Goal: Book appointment/travel/reservation: Book appointment/travel/reservation

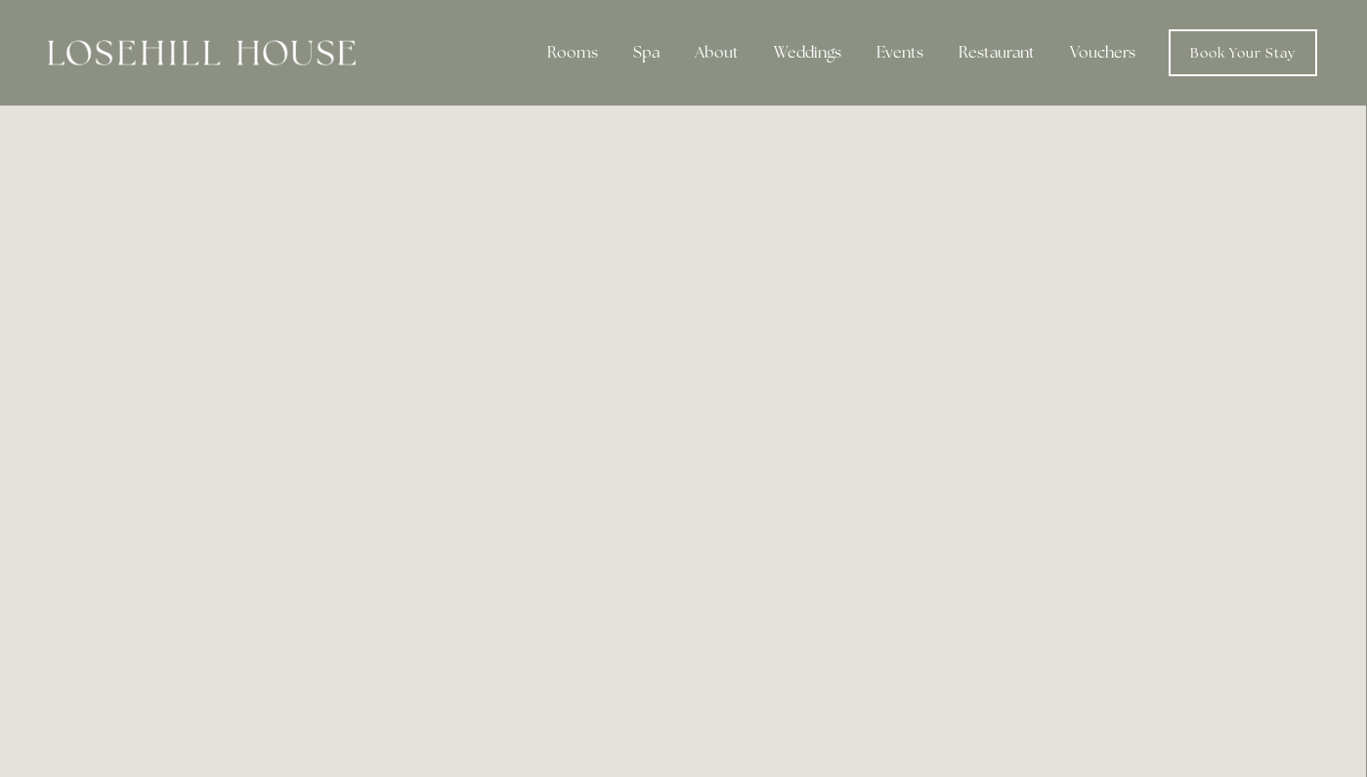
scroll to position [0, 1]
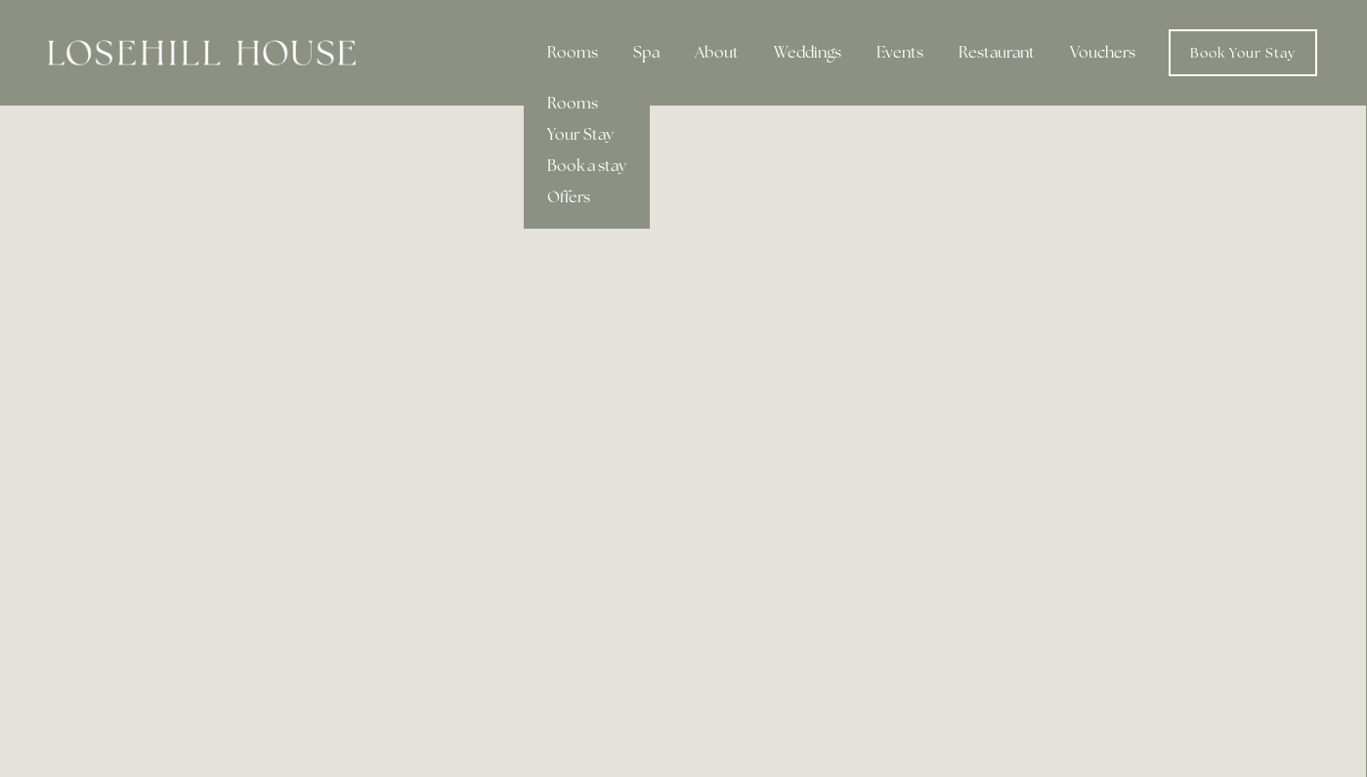
click at [569, 106] on link "Rooms" at bounding box center [587, 103] width 126 height 31
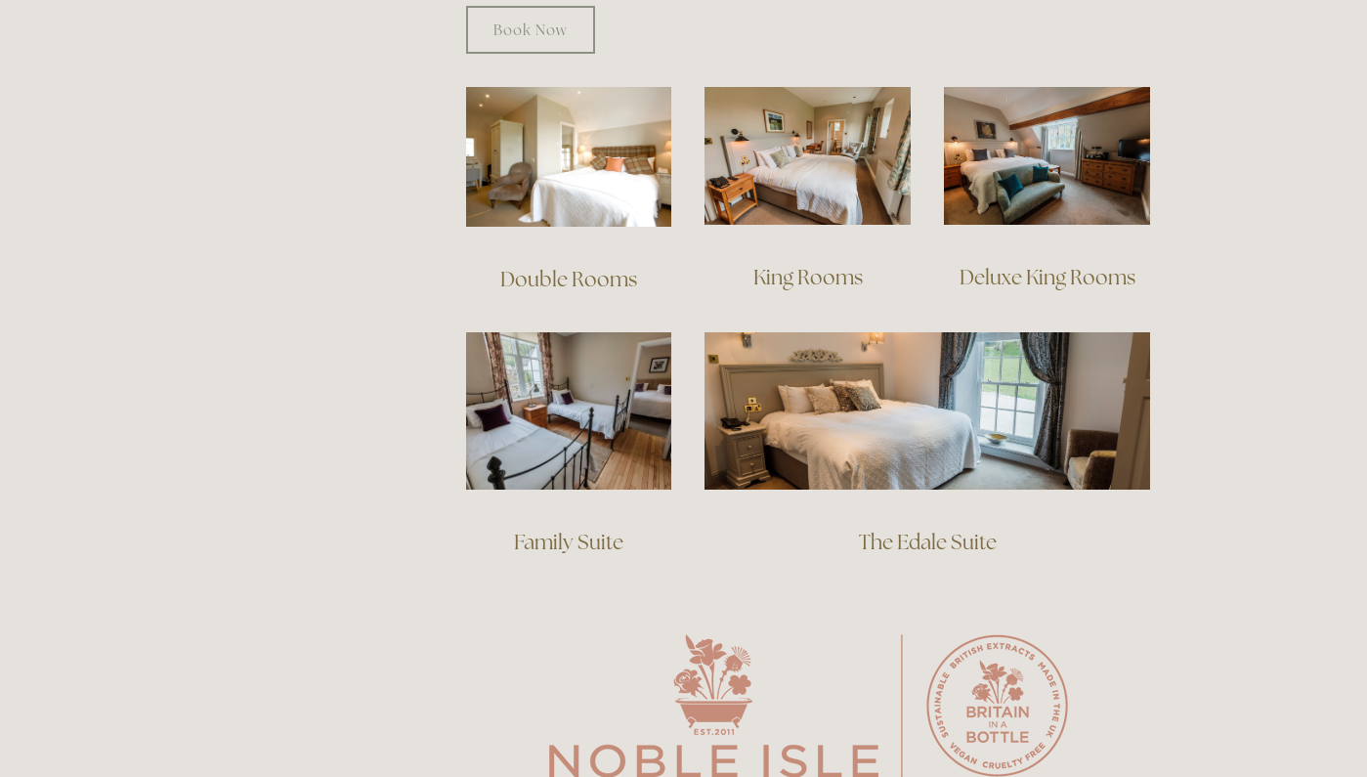
scroll to position [1348, 0]
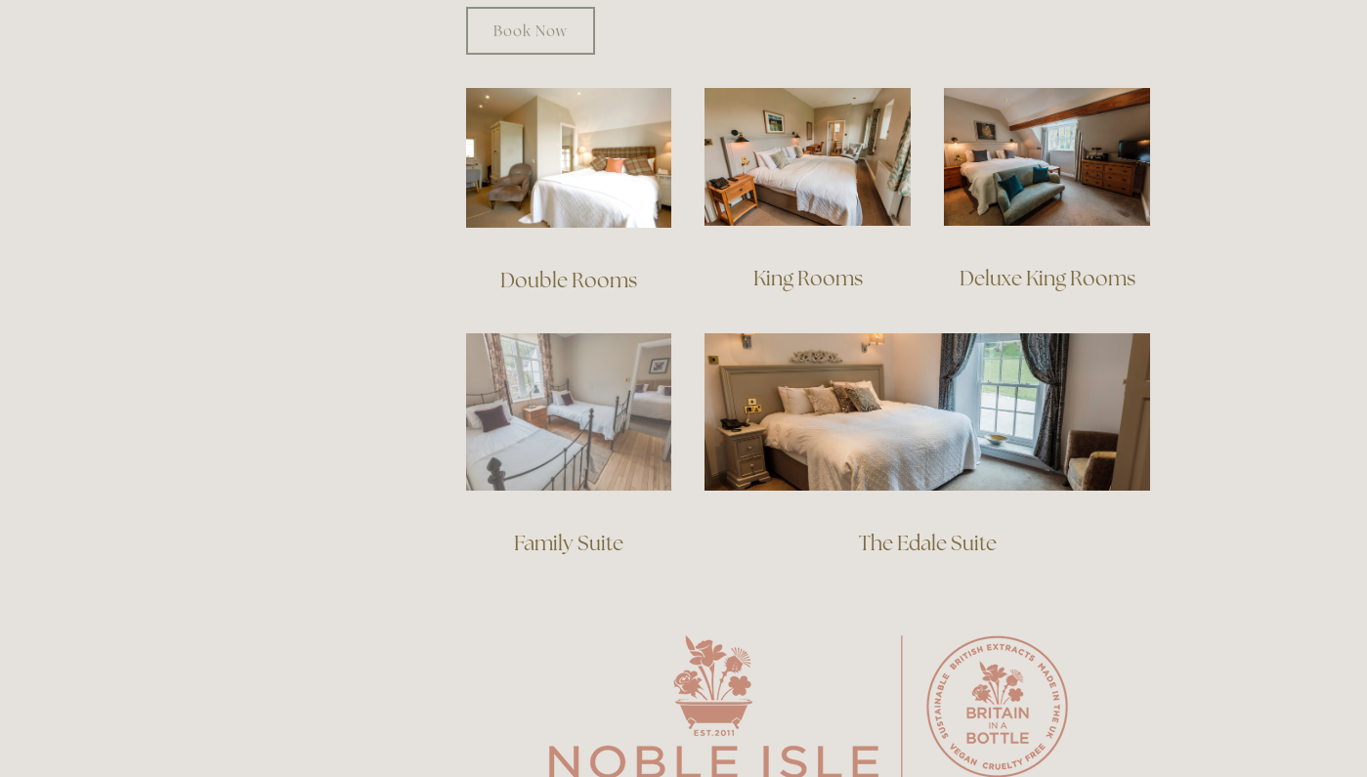
click at [501, 425] on img at bounding box center [569, 411] width 206 height 157
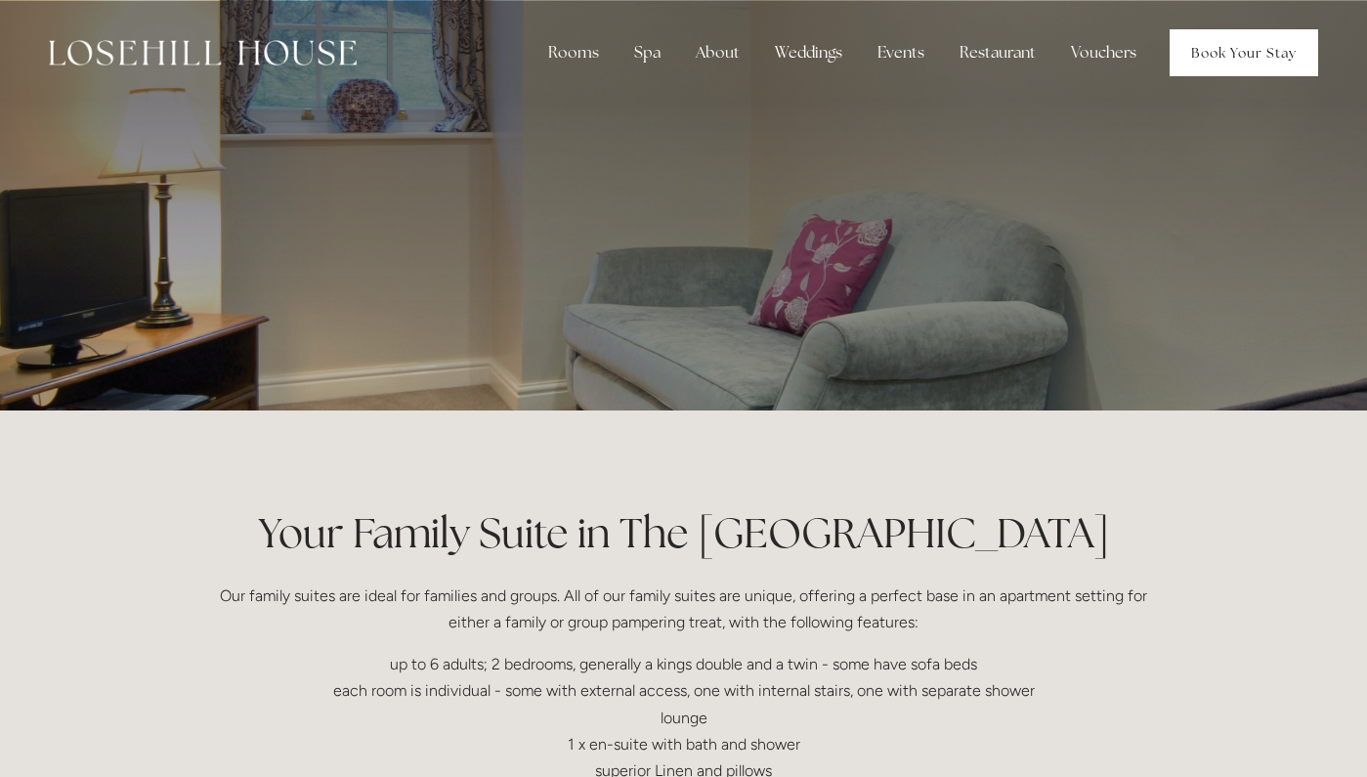
click at [1233, 57] on link "Book Your Stay" at bounding box center [1244, 52] width 149 height 47
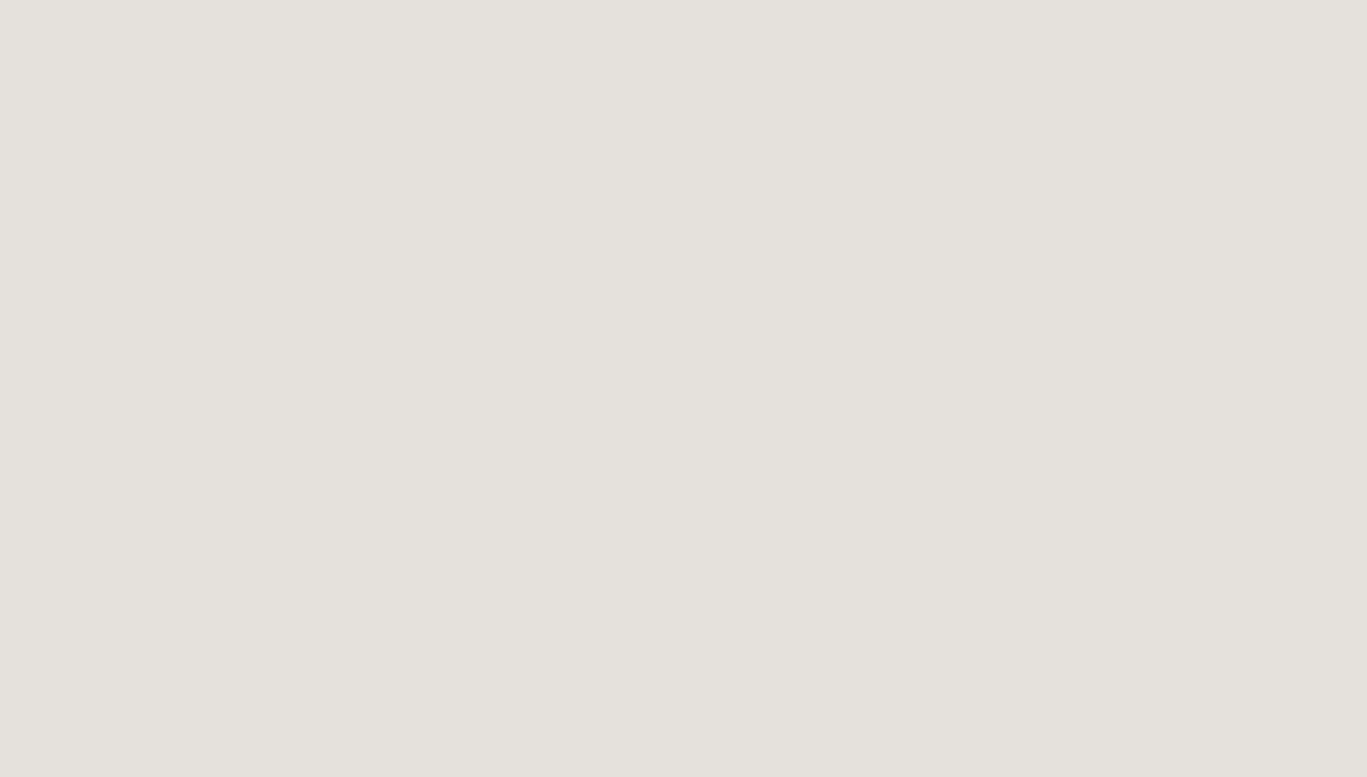
scroll to position [204, 0]
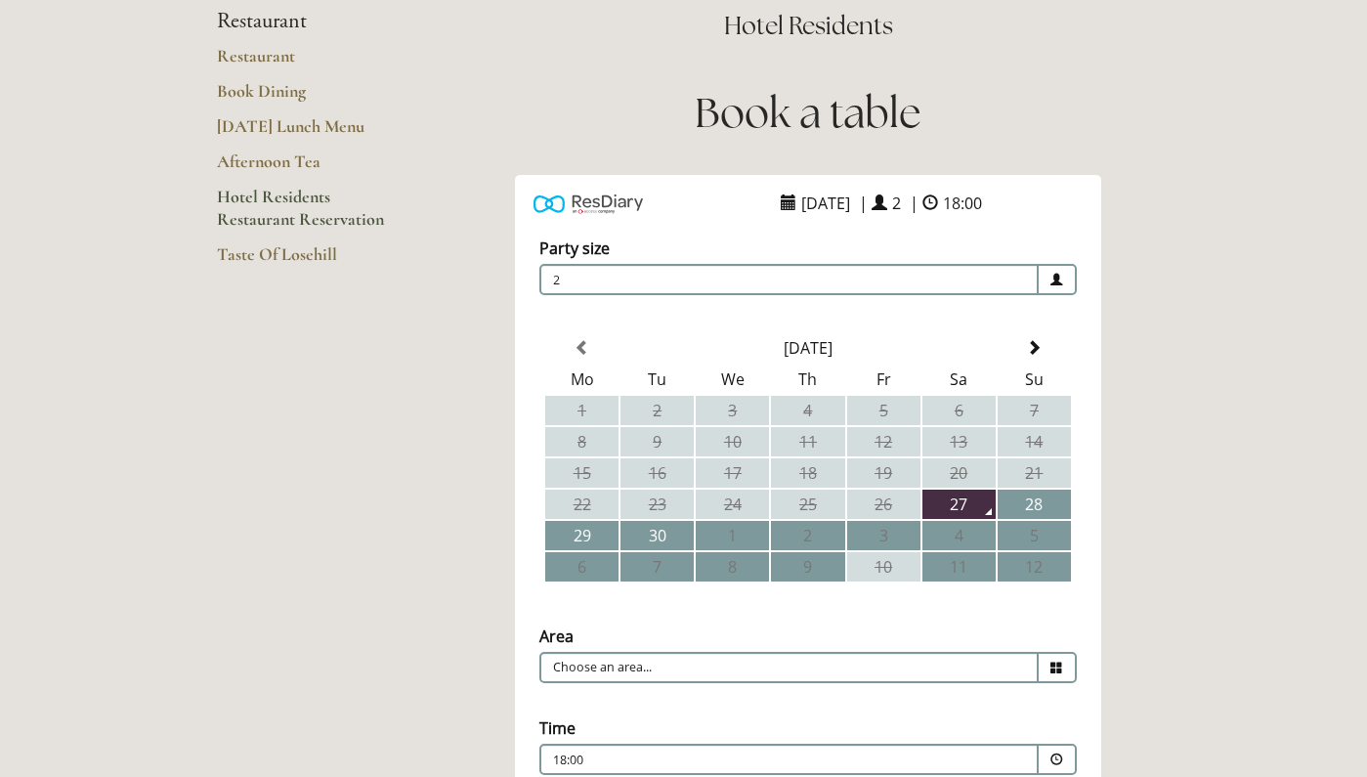
scroll to position [216, 0]
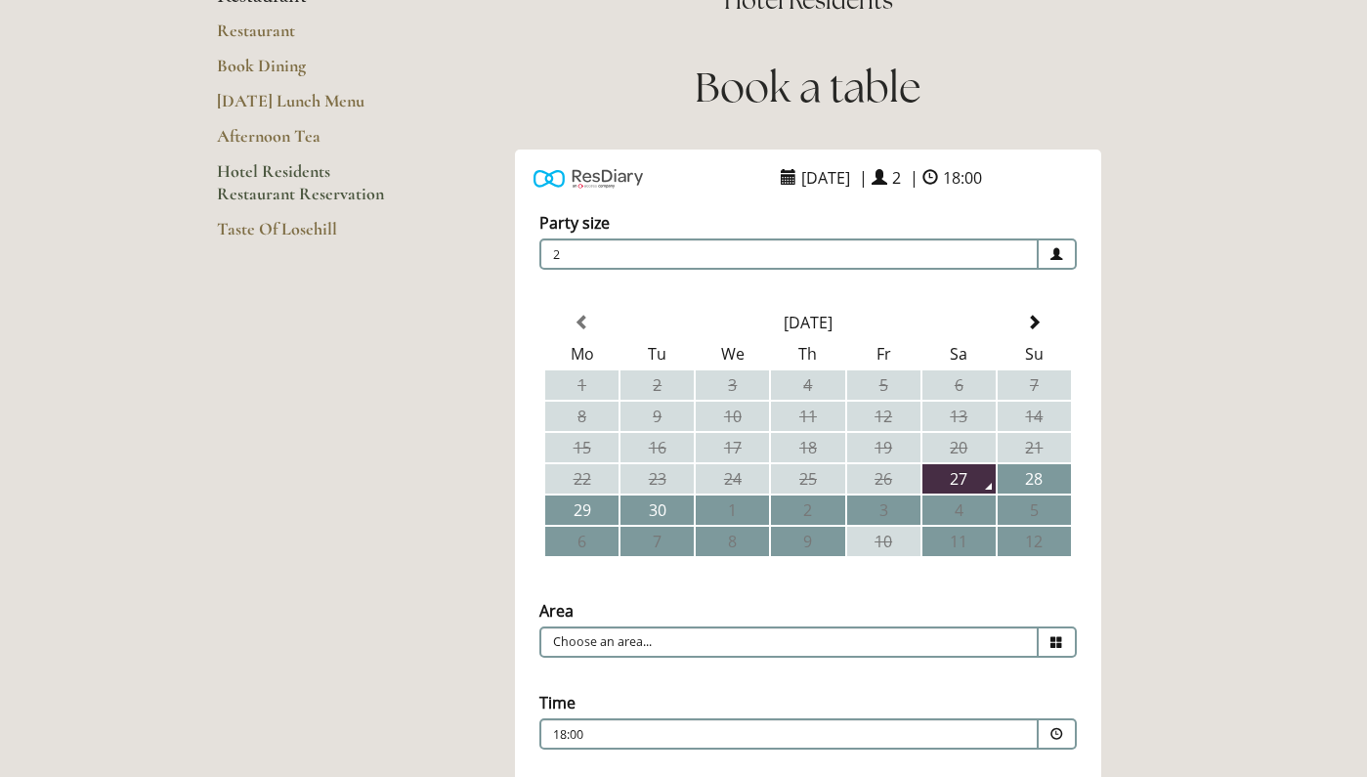
click at [883, 255] on span "2" at bounding box center [788, 253] width 499 height 31
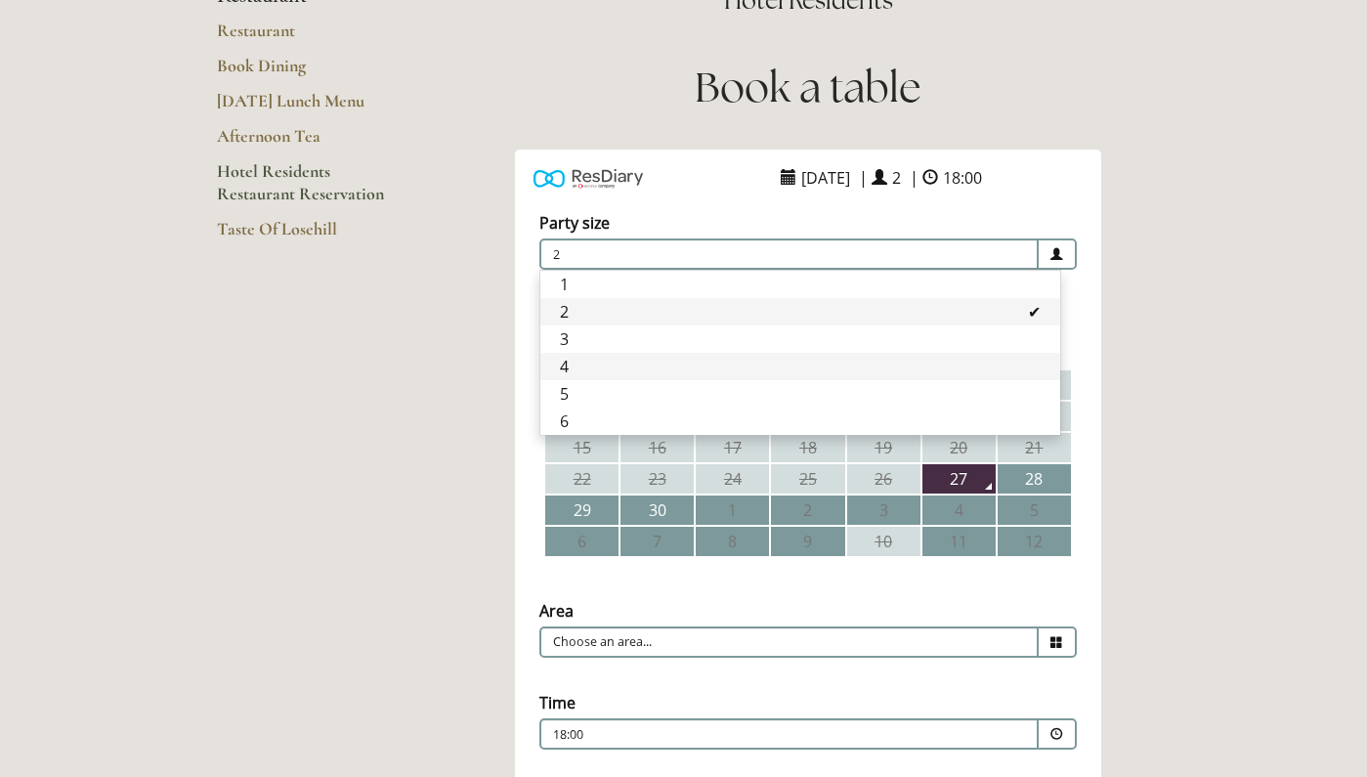
click at [653, 362] on li "4" at bounding box center [800, 366] width 520 height 27
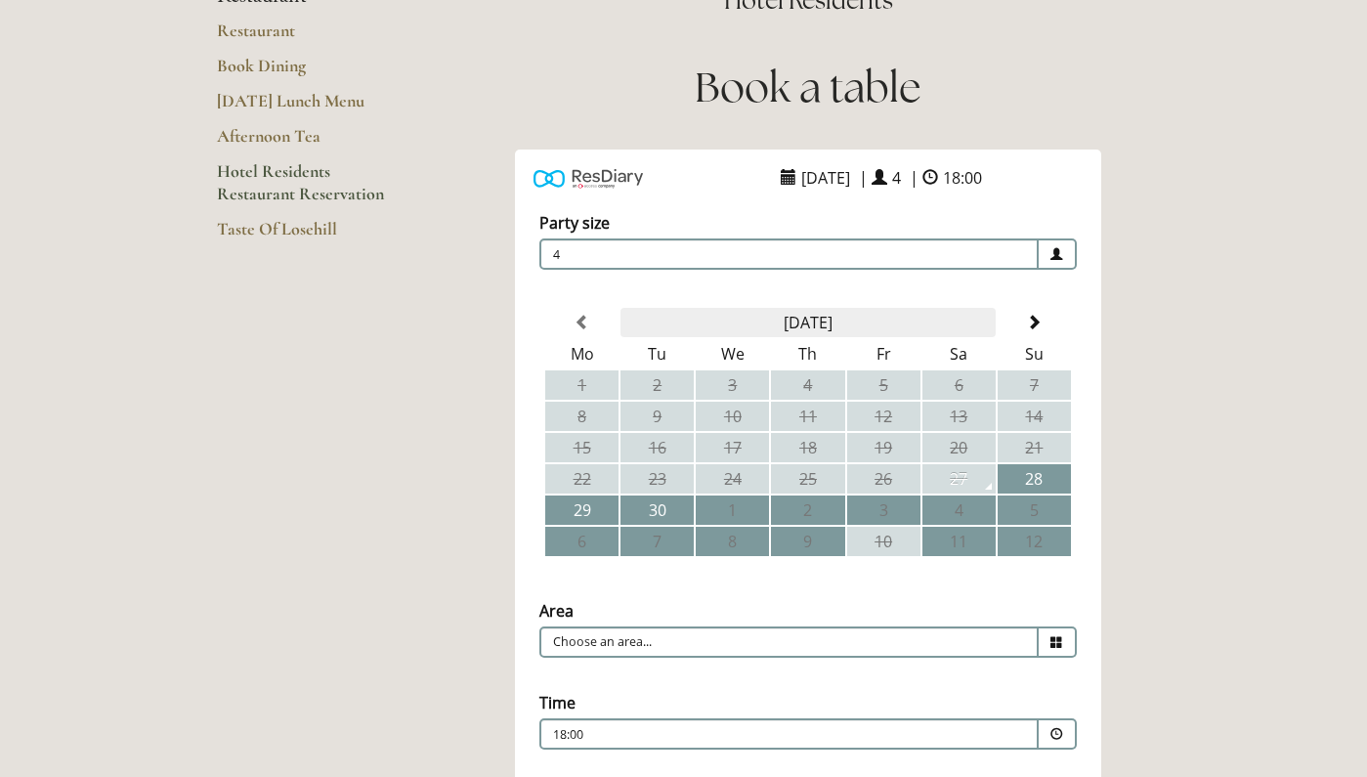
scroll to position [291, 0]
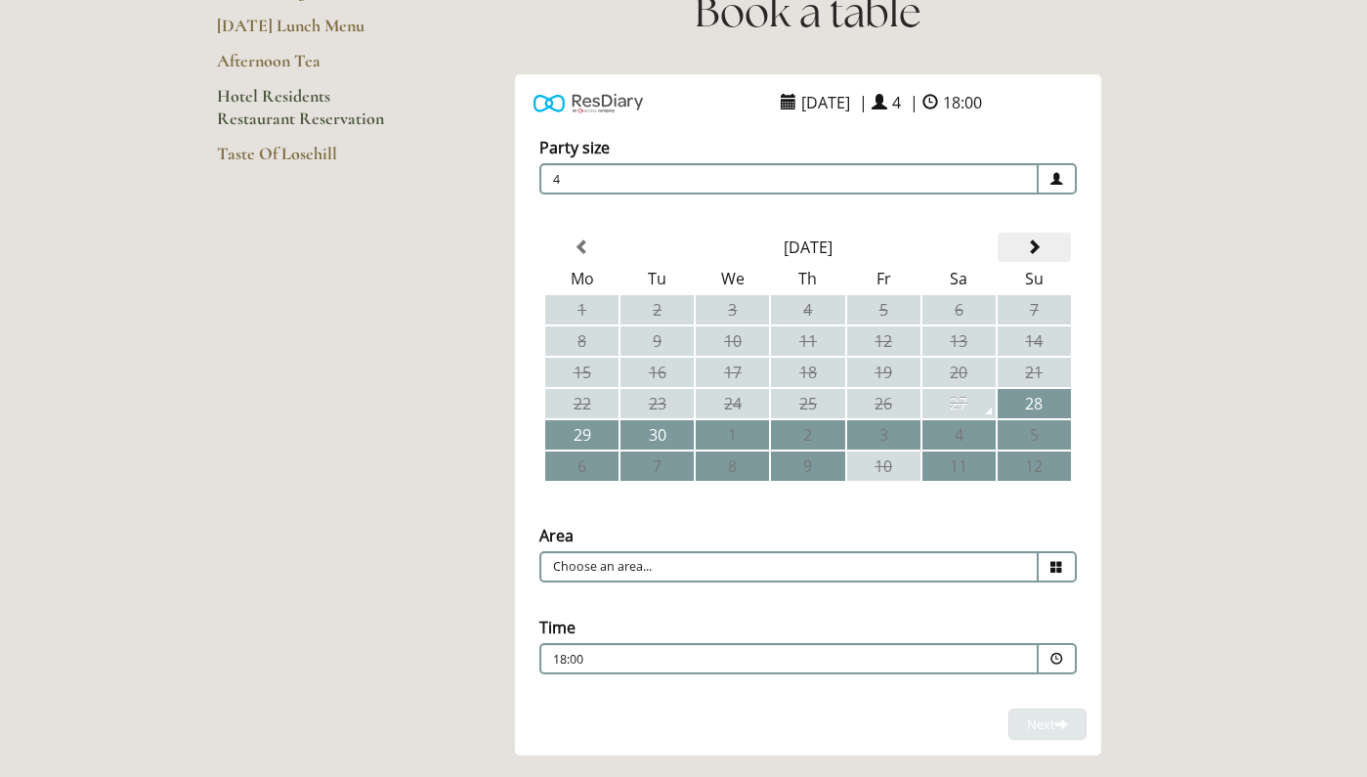
click at [1037, 239] on span at bounding box center [1034, 247] width 16 height 16
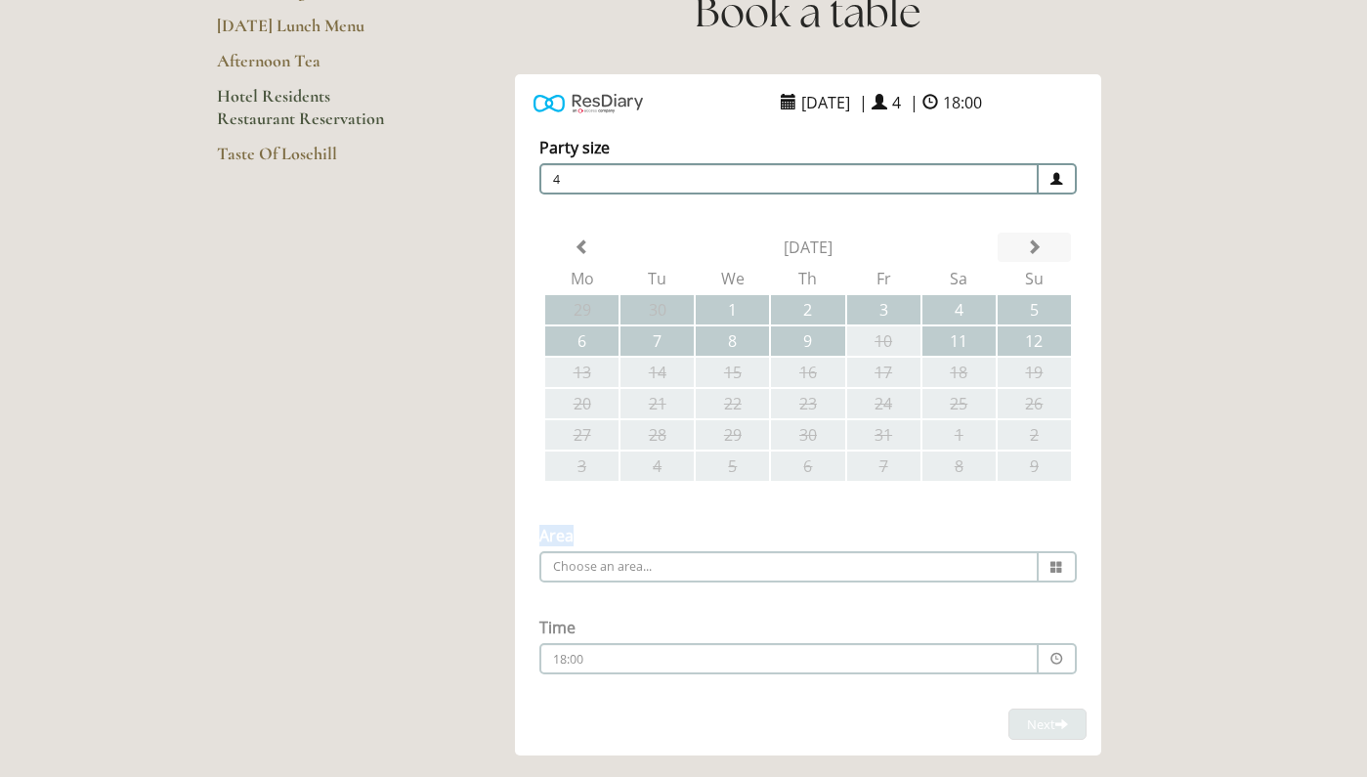
click at [1037, 239] on div "Party size Adults 4 1 2 3 4 5 6 Children 0 0 1 2 3 4 5 6" at bounding box center [808, 412] width 586 height 591
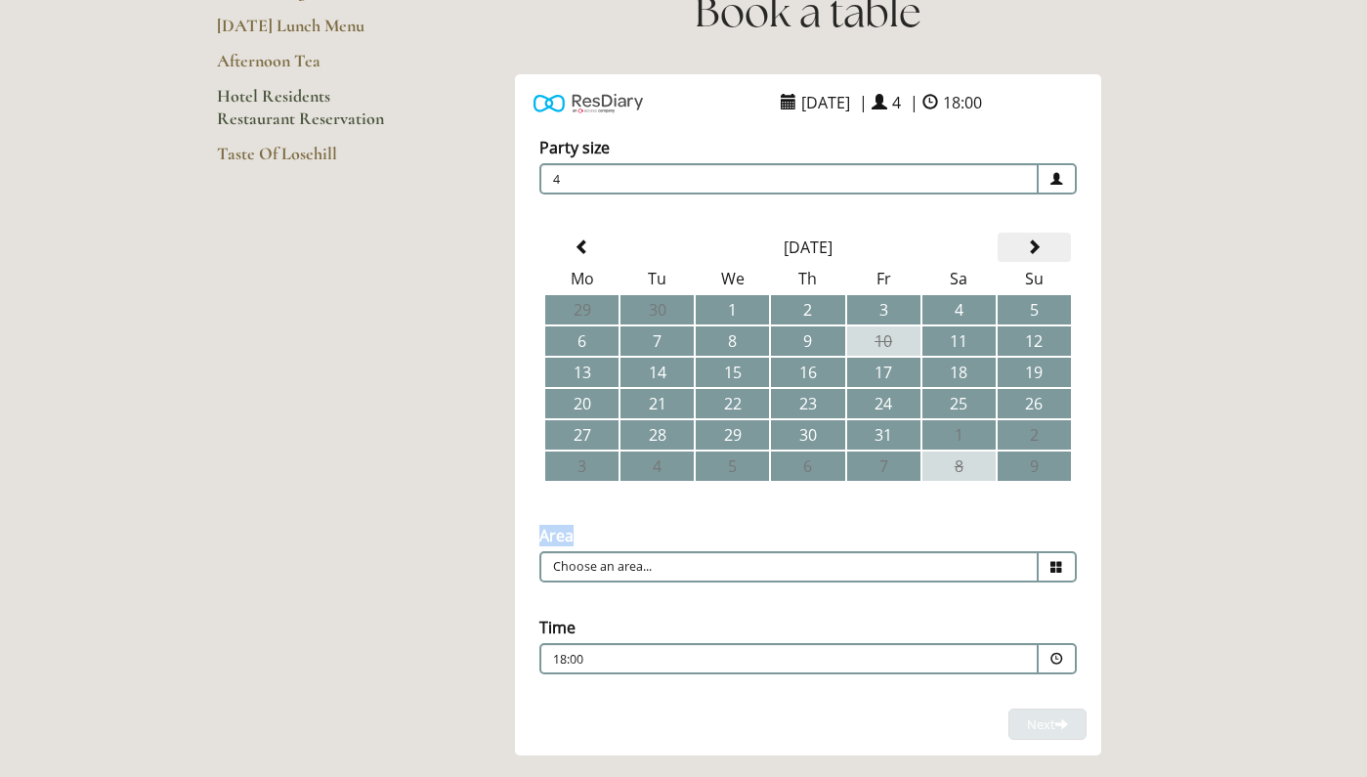
click at [1037, 249] on span at bounding box center [1034, 247] width 16 height 16
click at [906, 377] on td "16" at bounding box center [883, 372] width 73 height 29
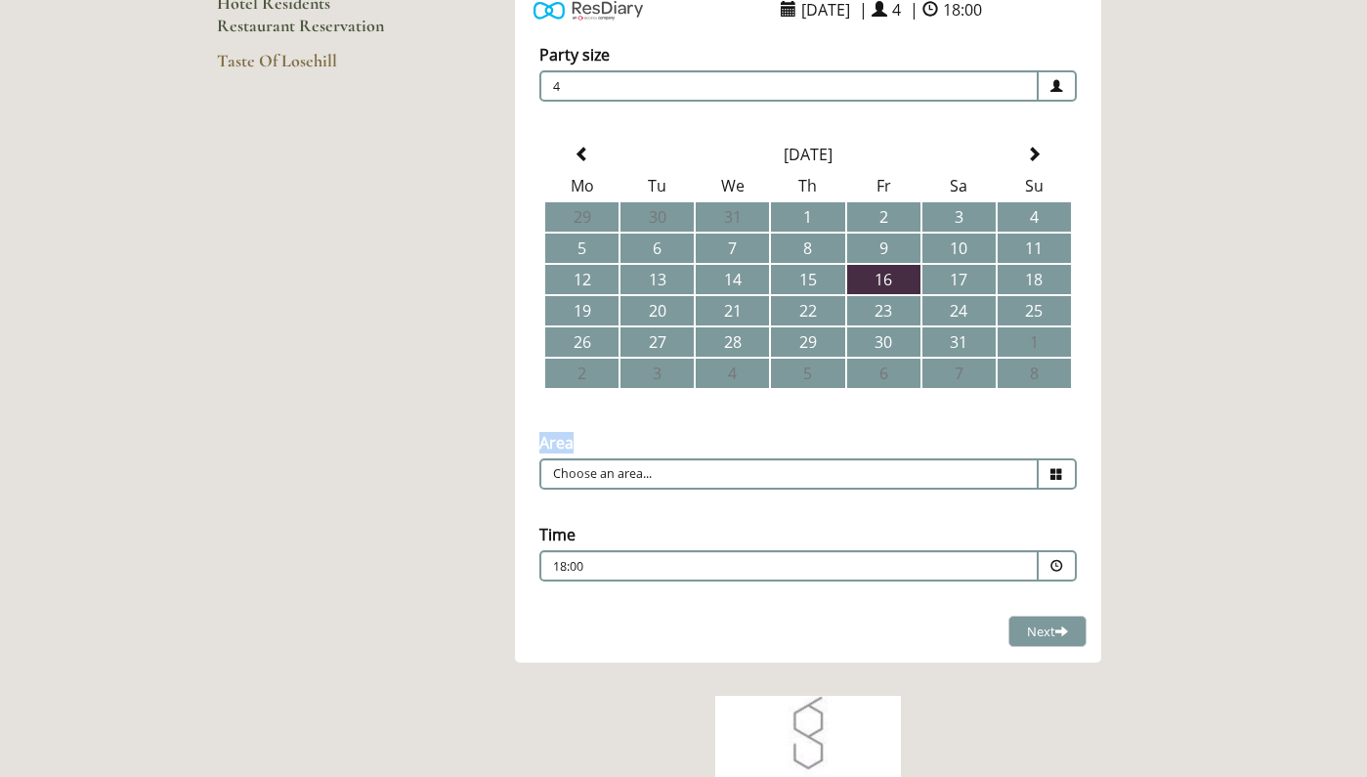
scroll to position [416, 0]
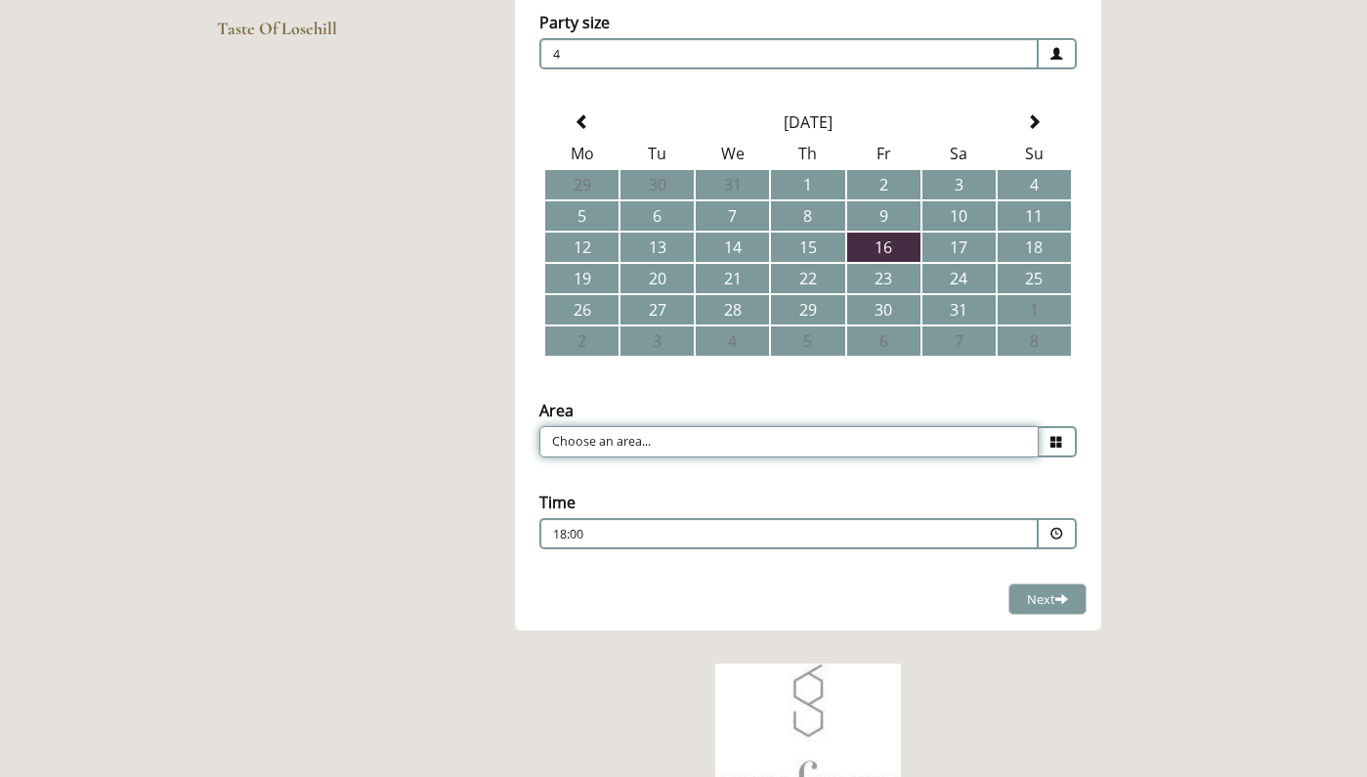
click at [810, 445] on input "Choose an area..." at bounding box center [788, 441] width 499 height 31
click at [774, 470] on li "Restaurant" at bounding box center [800, 471] width 520 height 27
type input "Restaurant"
click at [715, 538] on p "18:00" at bounding box center [730, 535] width 354 height 18
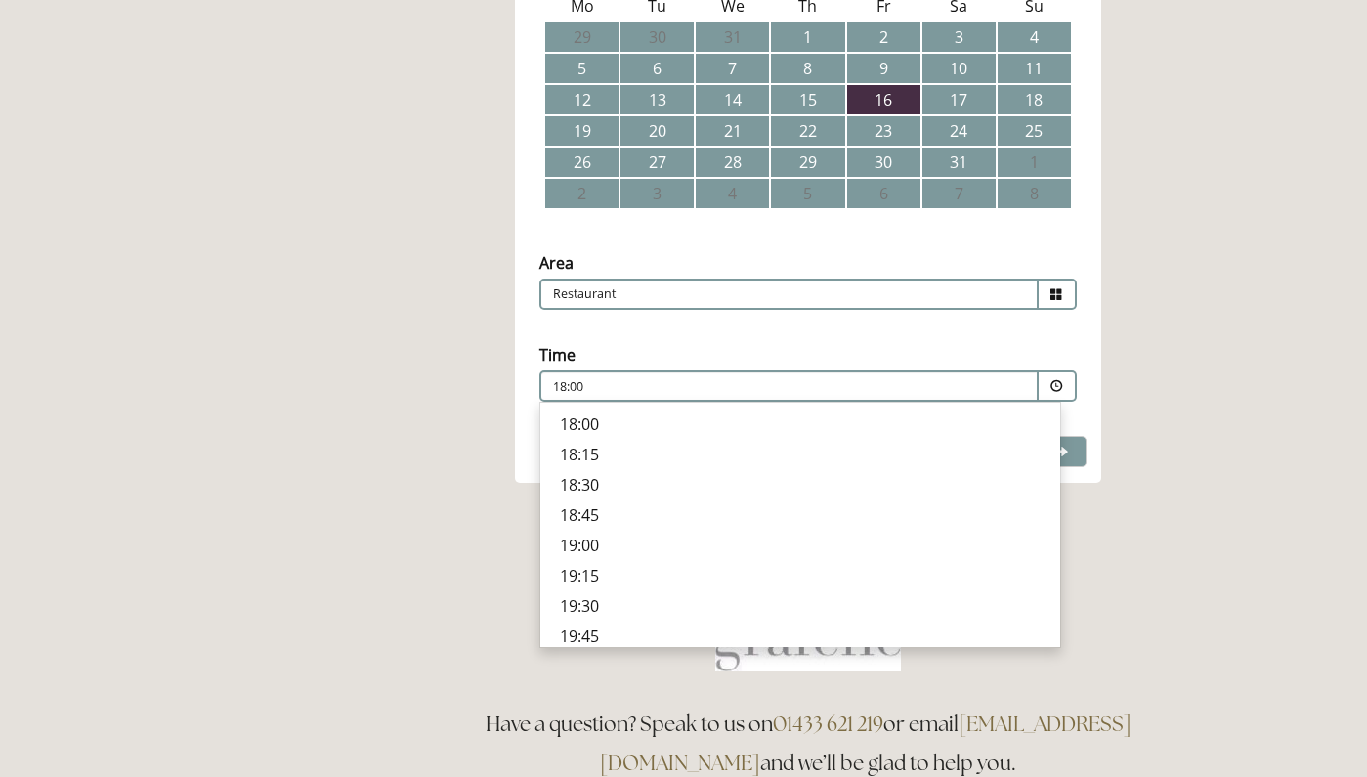
scroll to position [655, 0]
click at [583, 536] on p "19:00" at bounding box center [800, 536] width 481 height 21
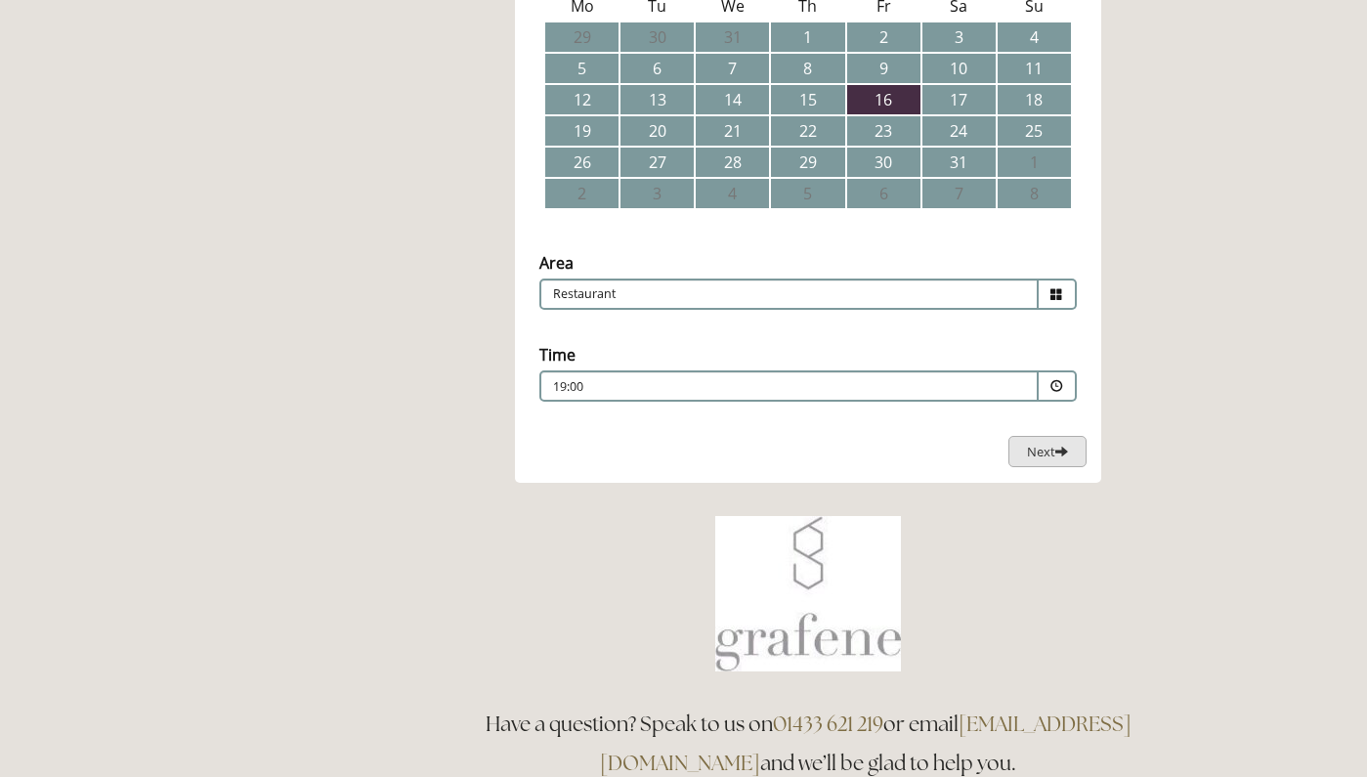
click at [1038, 450] on span "Next" at bounding box center [1047, 452] width 41 height 18
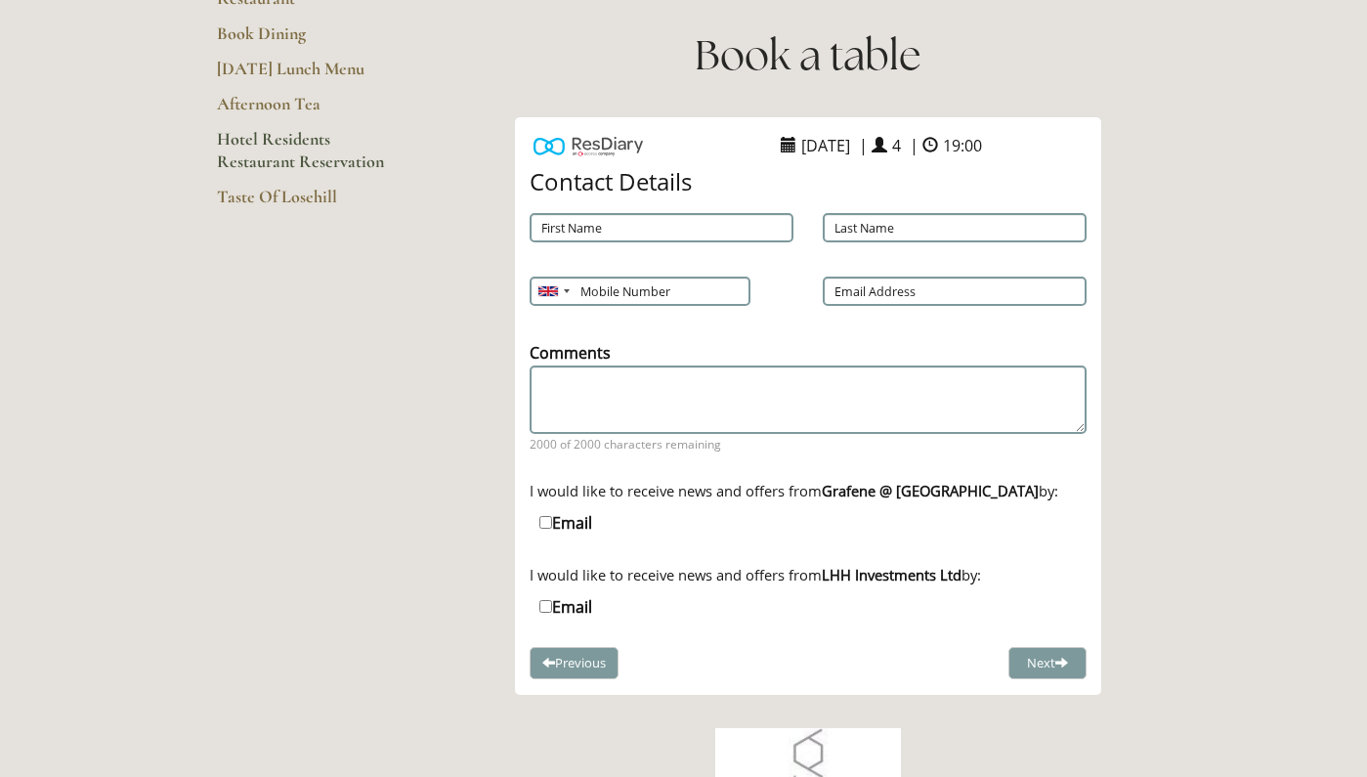
scroll to position [243, 0]
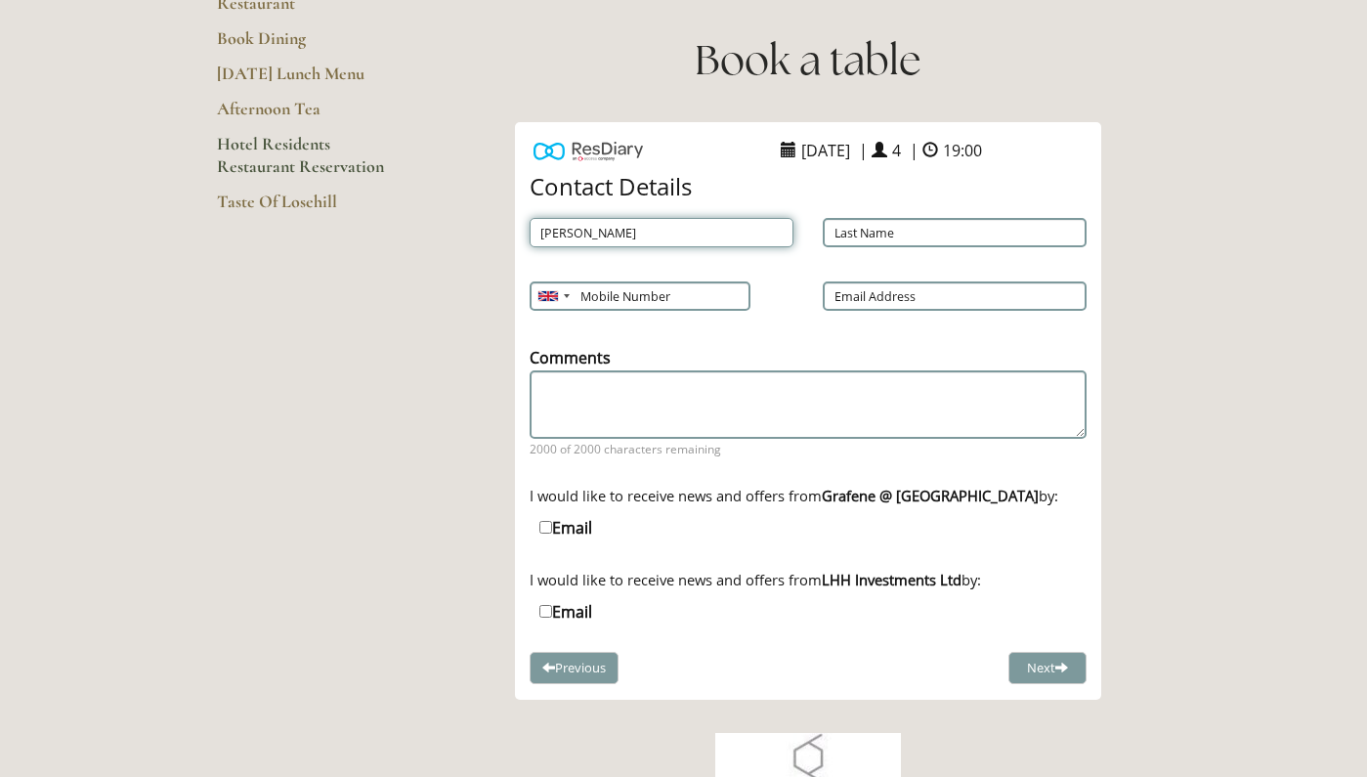
type input "Rachel"
type input "Morrow"
click at [290, 366] on main "Restaurant Restaurant Book Dining Sunday Lunch Menu Afternoon Tea Hotel Residen…" at bounding box center [684, 486] width 997 height 1248
type input "7429481217"
type input "rachelmorrow94@hotmail.co.uk"
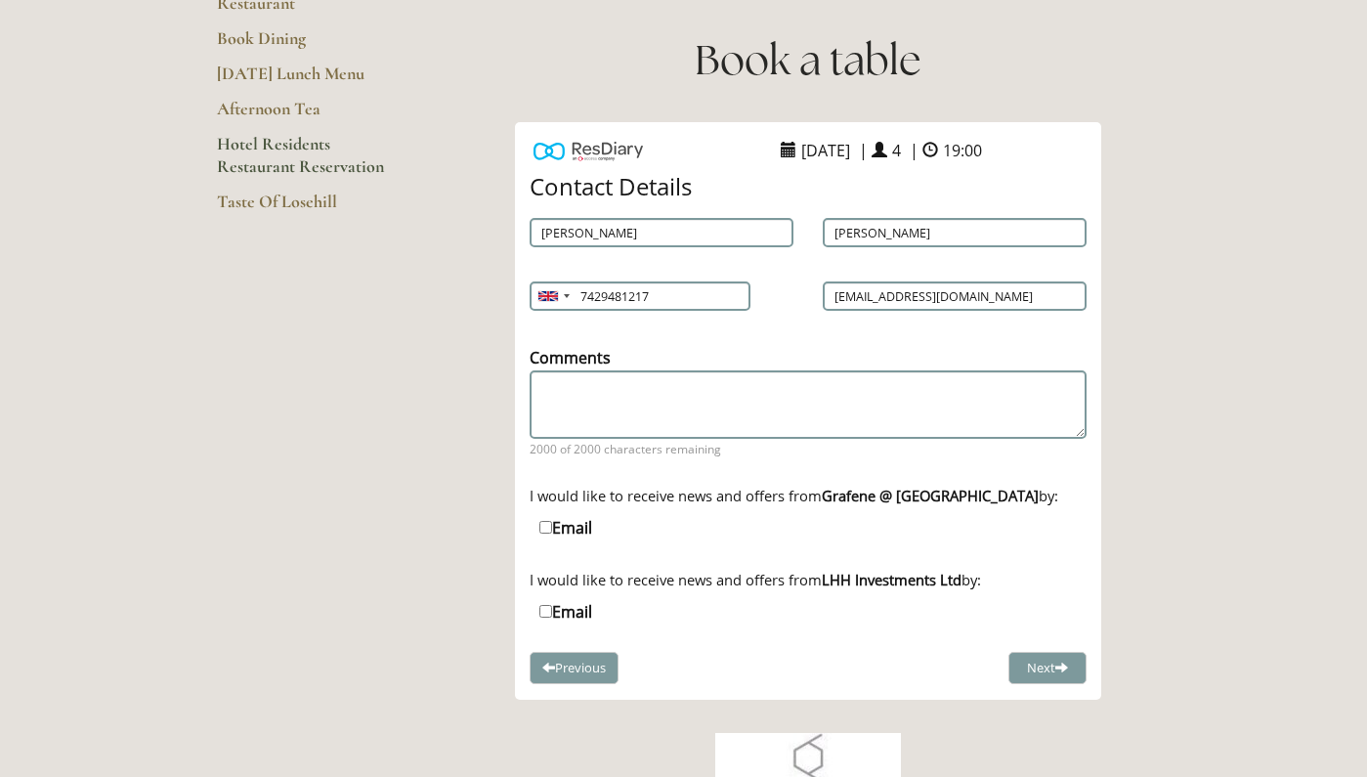
click at [466, 445] on div "ResDiary Widget 16 January 2026 | 4 | 19:00 Choose a Venue" at bounding box center [808, 411] width 685 height 578
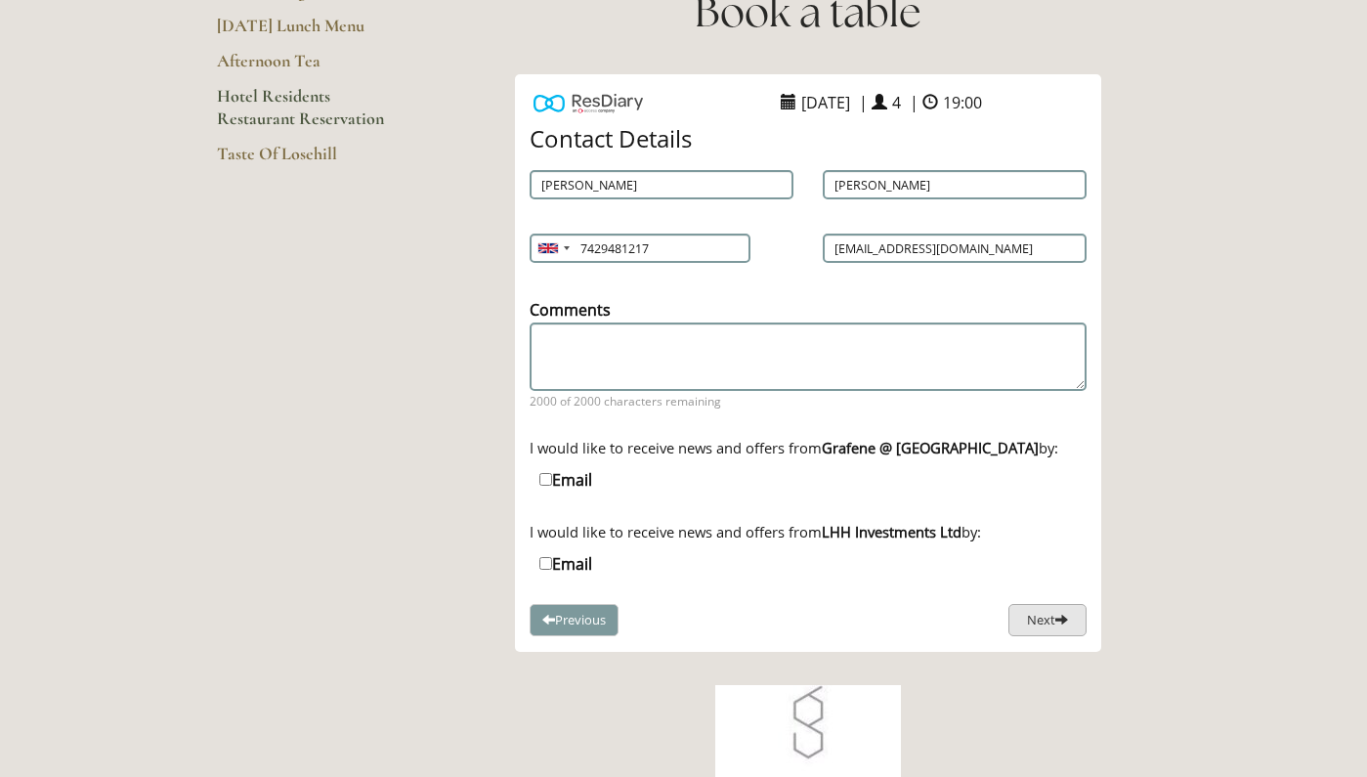
click at [1065, 621] on span at bounding box center [1061, 619] width 13 height 13
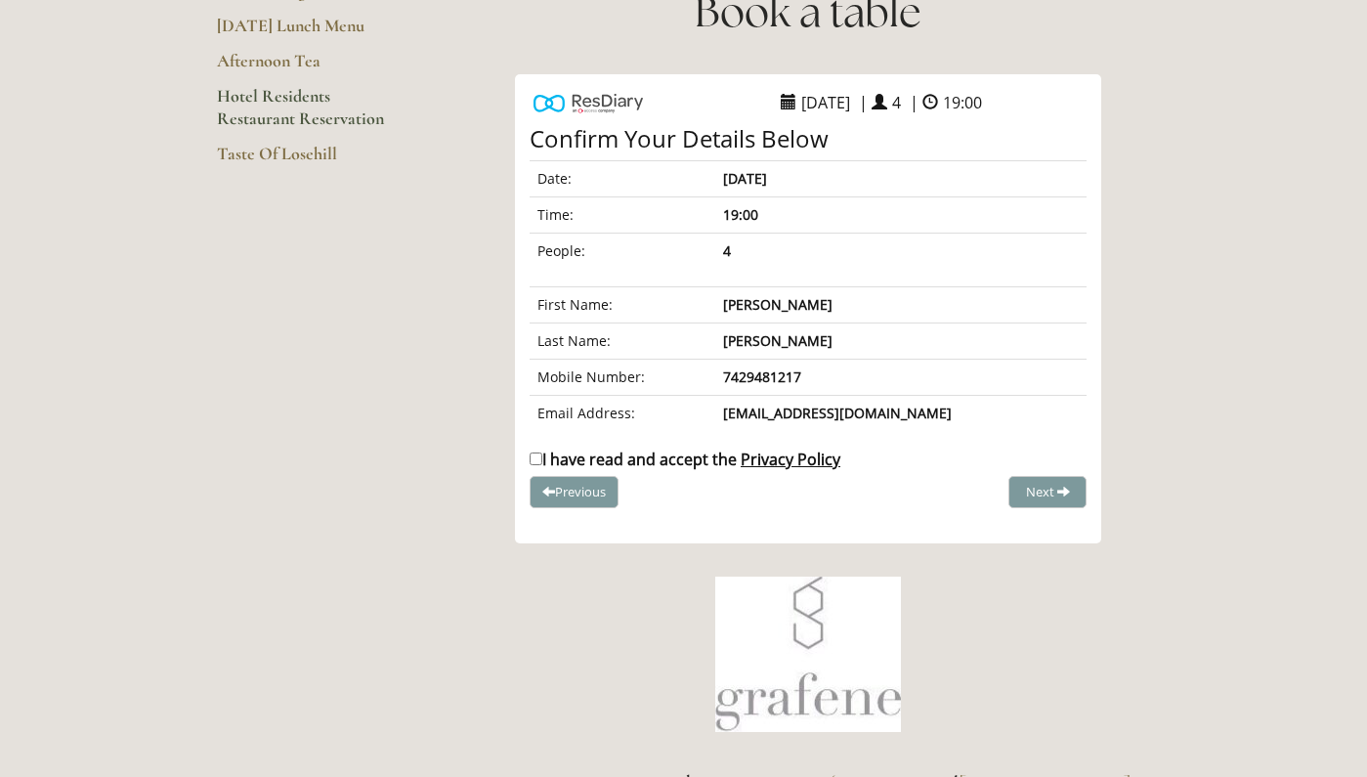
click at [646, 462] on label "I have read and accept the Privacy Policy" at bounding box center [685, 459] width 311 height 21
click at [542, 462] on input "I have read and accept the Privacy Policy" at bounding box center [536, 458] width 13 height 13
checkbox input "true"
click at [977, 496] on span "Complete Booking" at bounding box center [1004, 492] width 107 height 18
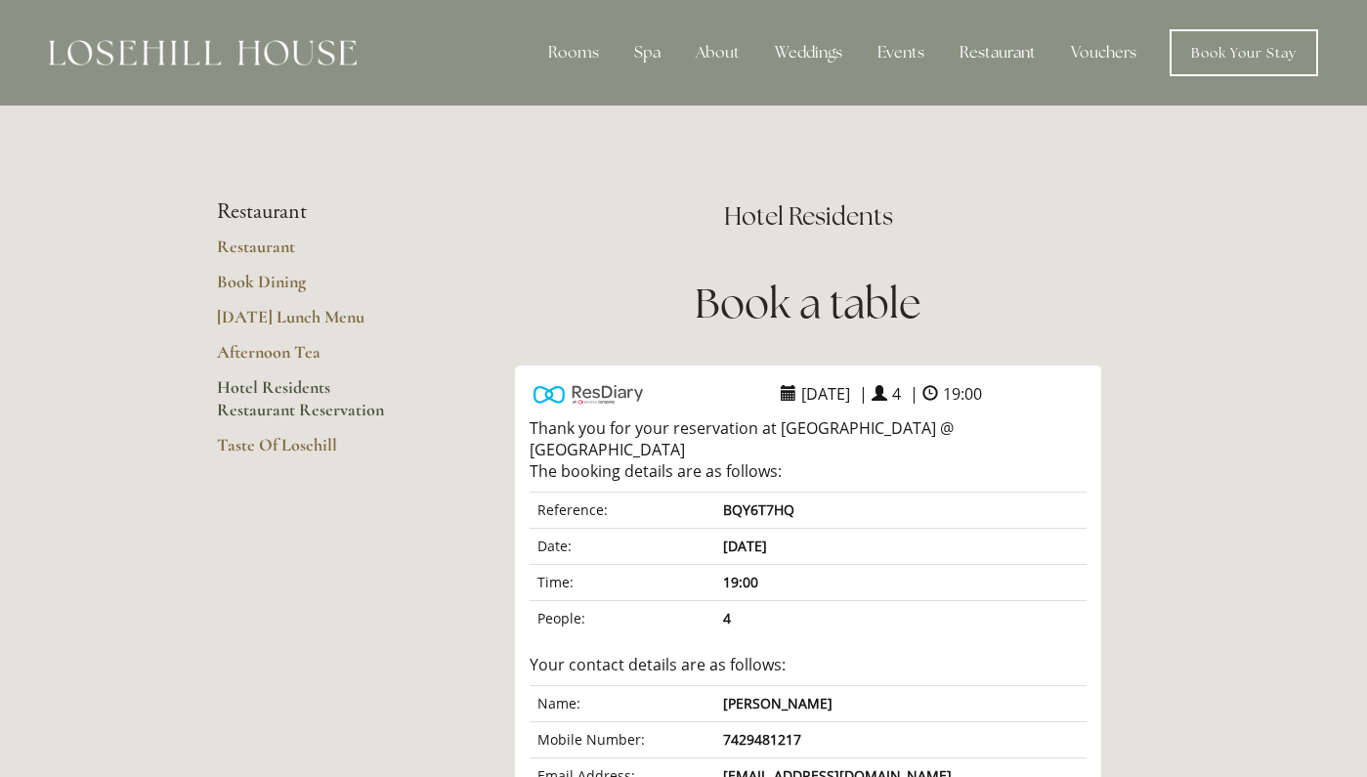
scroll to position [0, 0]
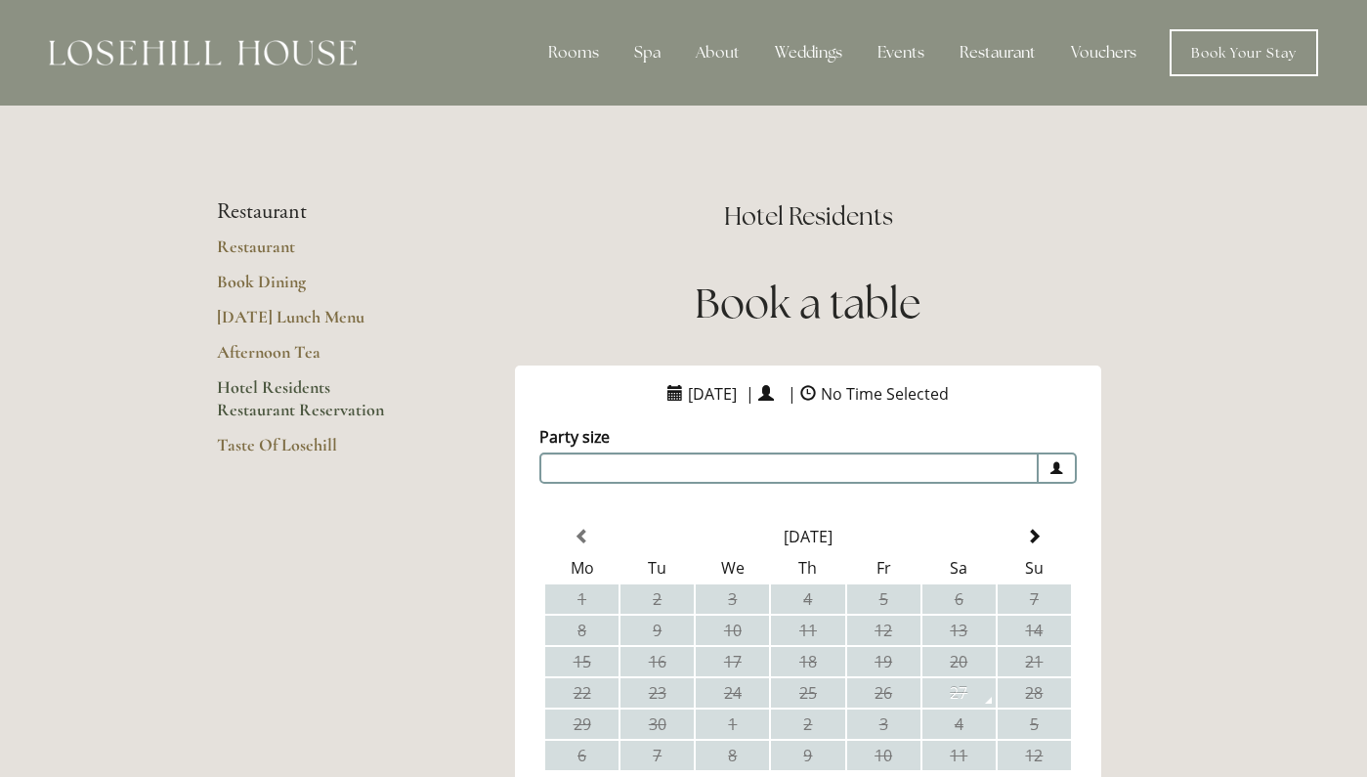
scroll to position [307, 0]
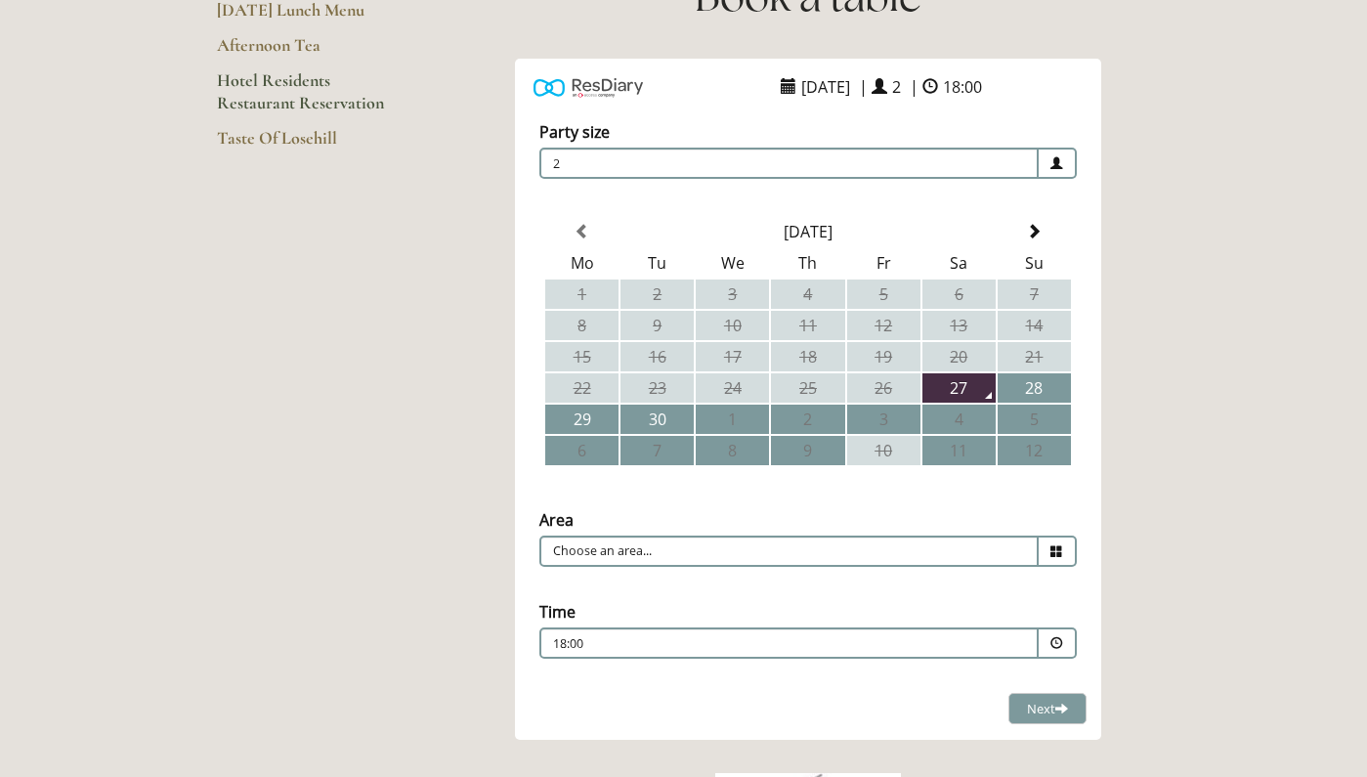
click at [920, 162] on span "2" at bounding box center [788, 163] width 499 height 31
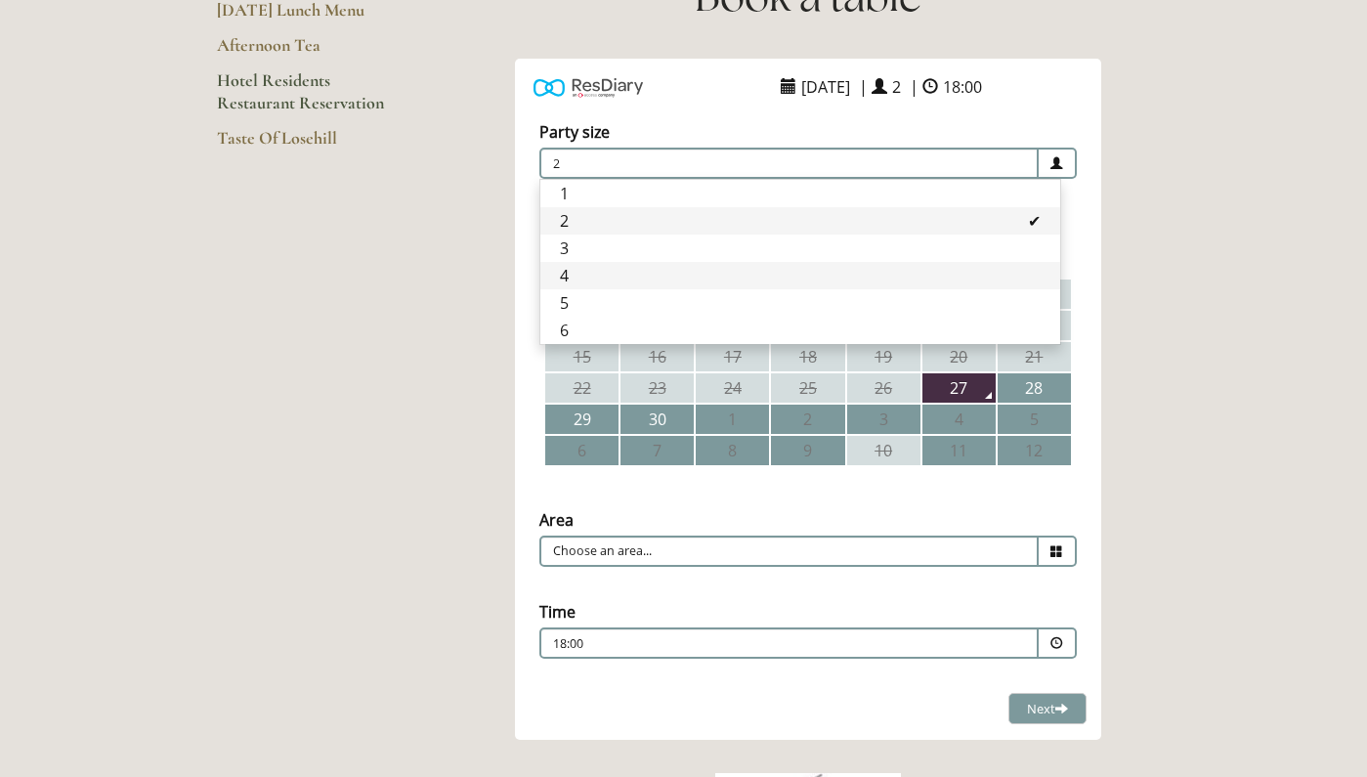
click at [661, 285] on li "4" at bounding box center [800, 275] width 520 height 27
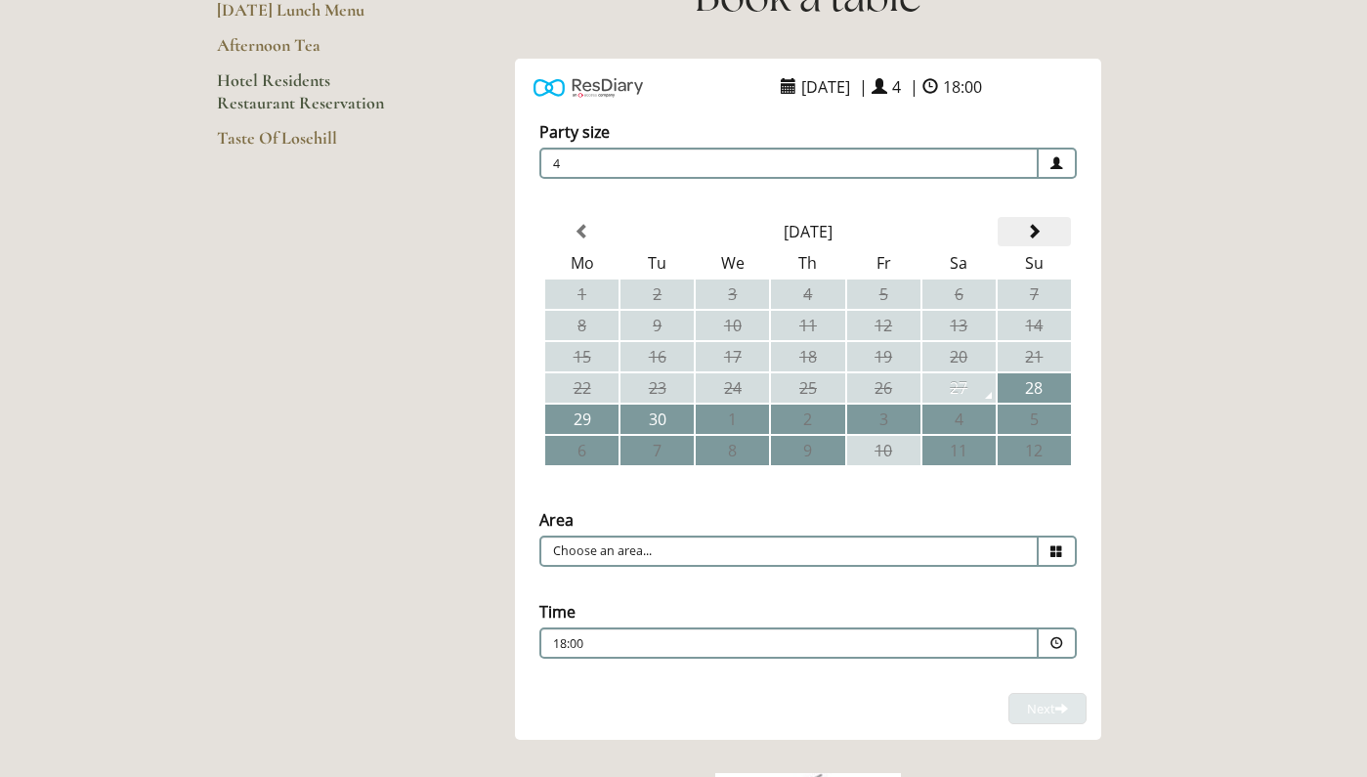
click at [1037, 235] on span at bounding box center [1034, 232] width 16 height 16
click at [1037, 235] on div "Party size Adults 4 1 2 3 4 5 6 Children 0 0 1 2 3 4 5 6" at bounding box center [808, 397] width 586 height 591
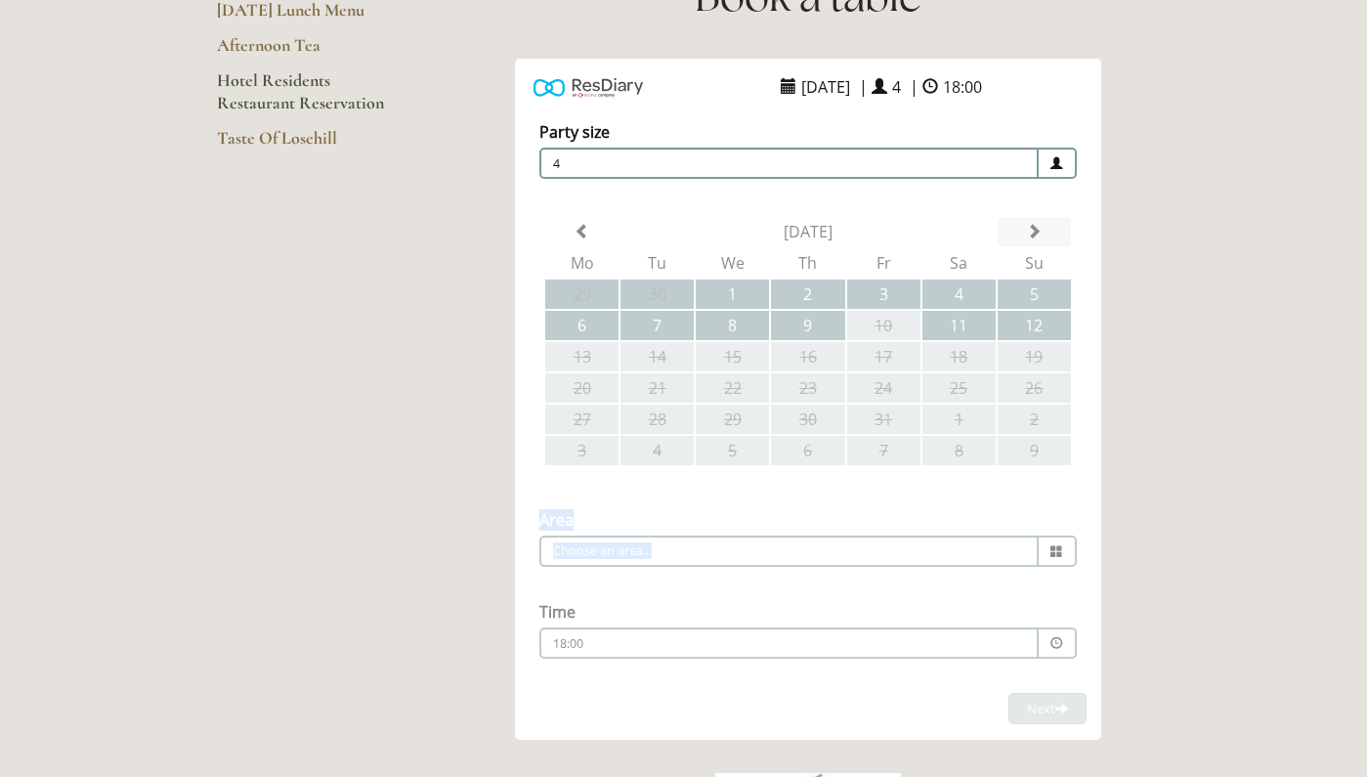
click at [1037, 235] on div "Party size Adults 4 1 2 3 4 5 6 Children 0 0 1 2 3 4 5 6" at bounding box center [808, 397] width 586 height 591
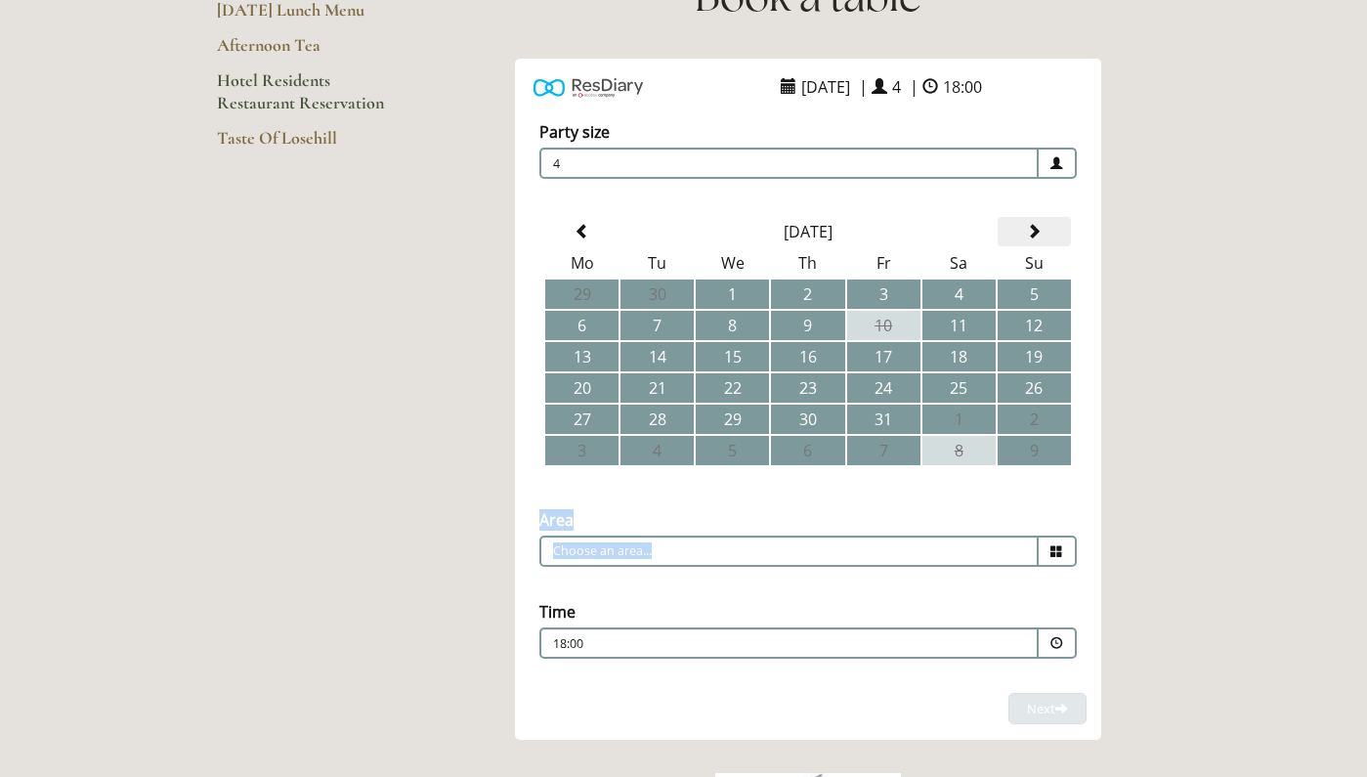
click at [1037, 235] on span at bounding box center [1034, 232] width 16 height 16
click at [971, 361] on td "17" at bounding box center [958, 356] width 73 height 29
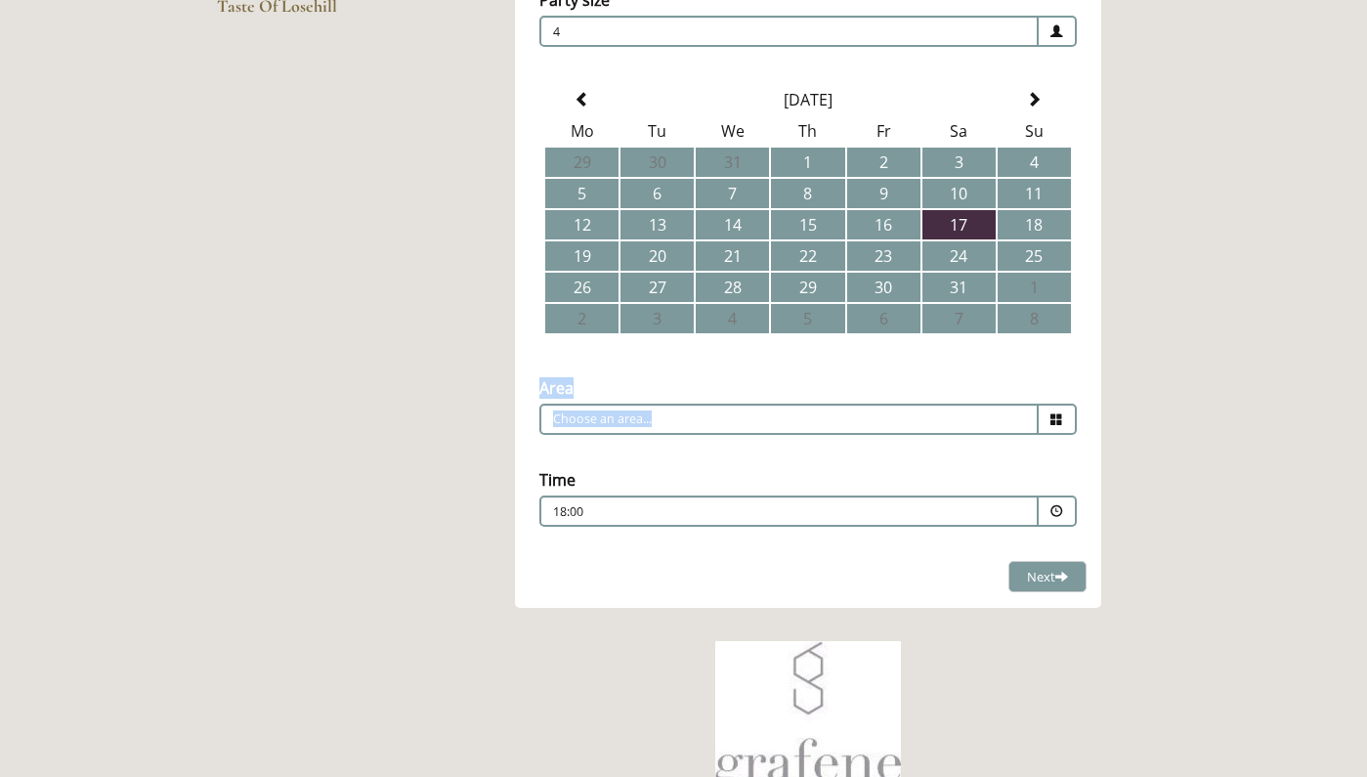
scroll to position [453, 0]
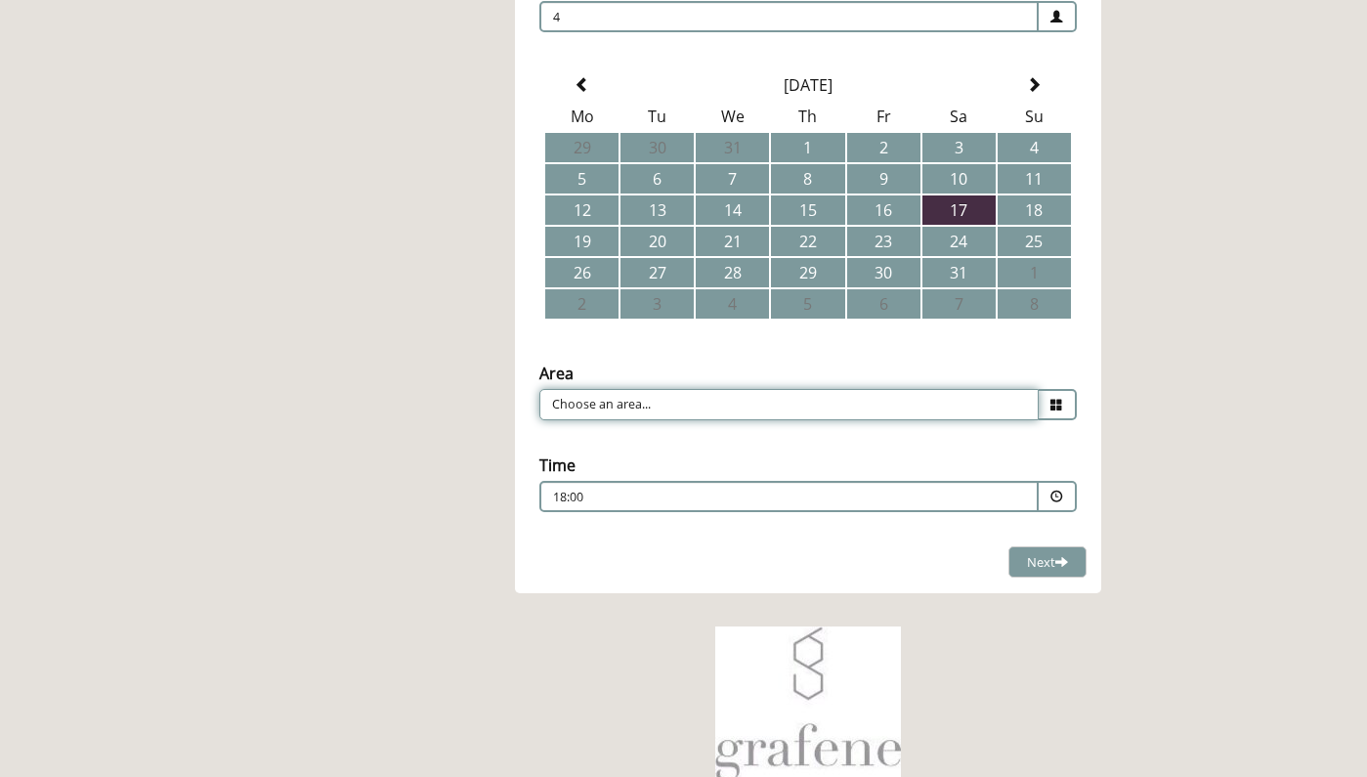
click at [820, 405] on input "Choose an area..." at bounding box center [788, 404] width 499 height 31
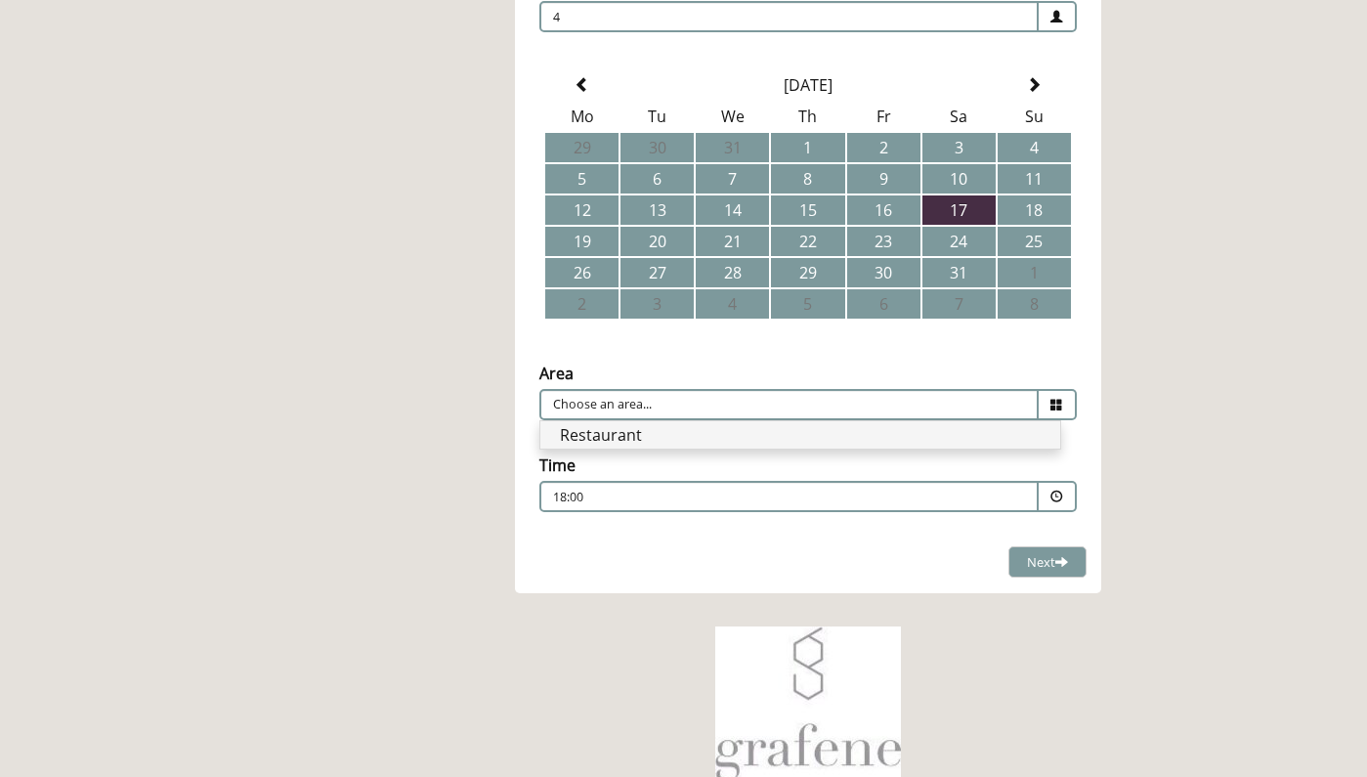
click at [768, 441] on li "Restaurant" at bounding box center [800, 434] width 520 height 27
type input "Restaurant"
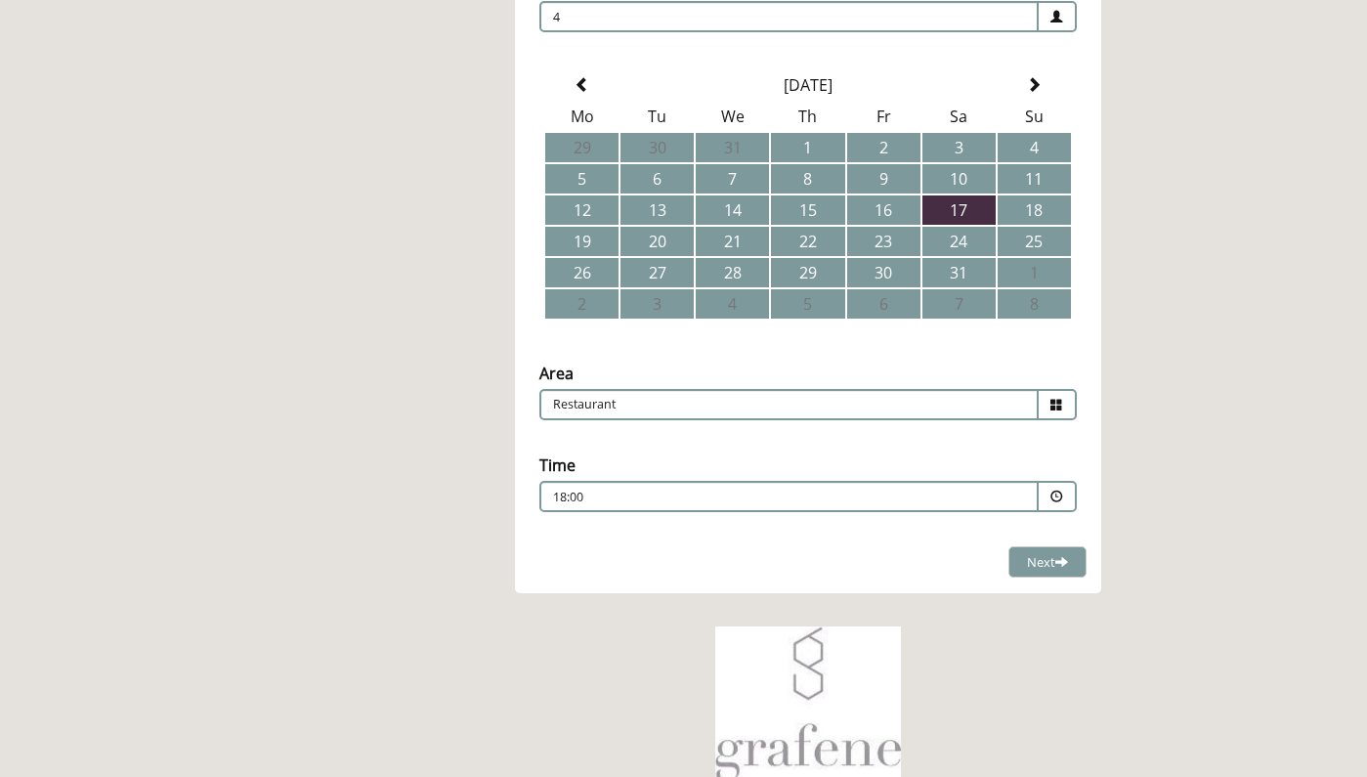
click at [787, 498] on p "18:00" at bounding box center [730, 498] width 354 height 18
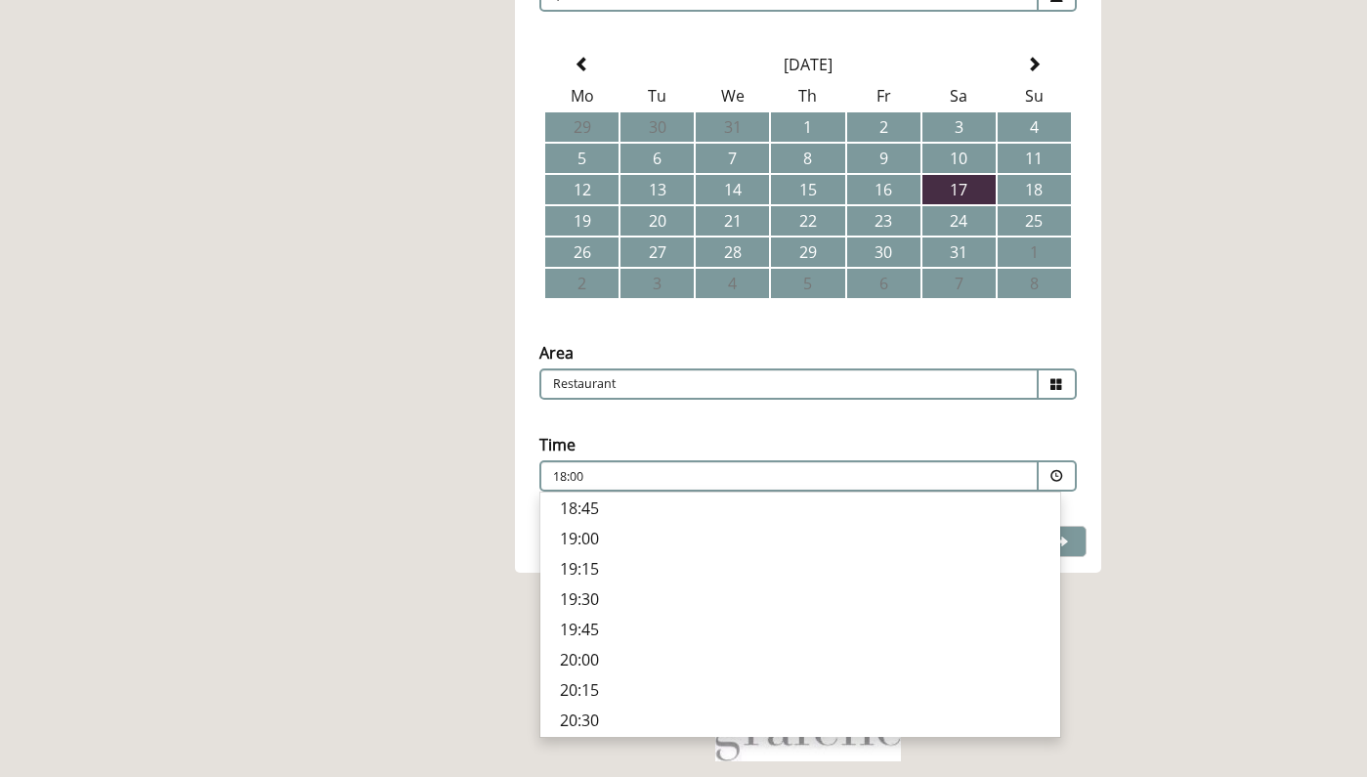
scroll to position [488, 0]
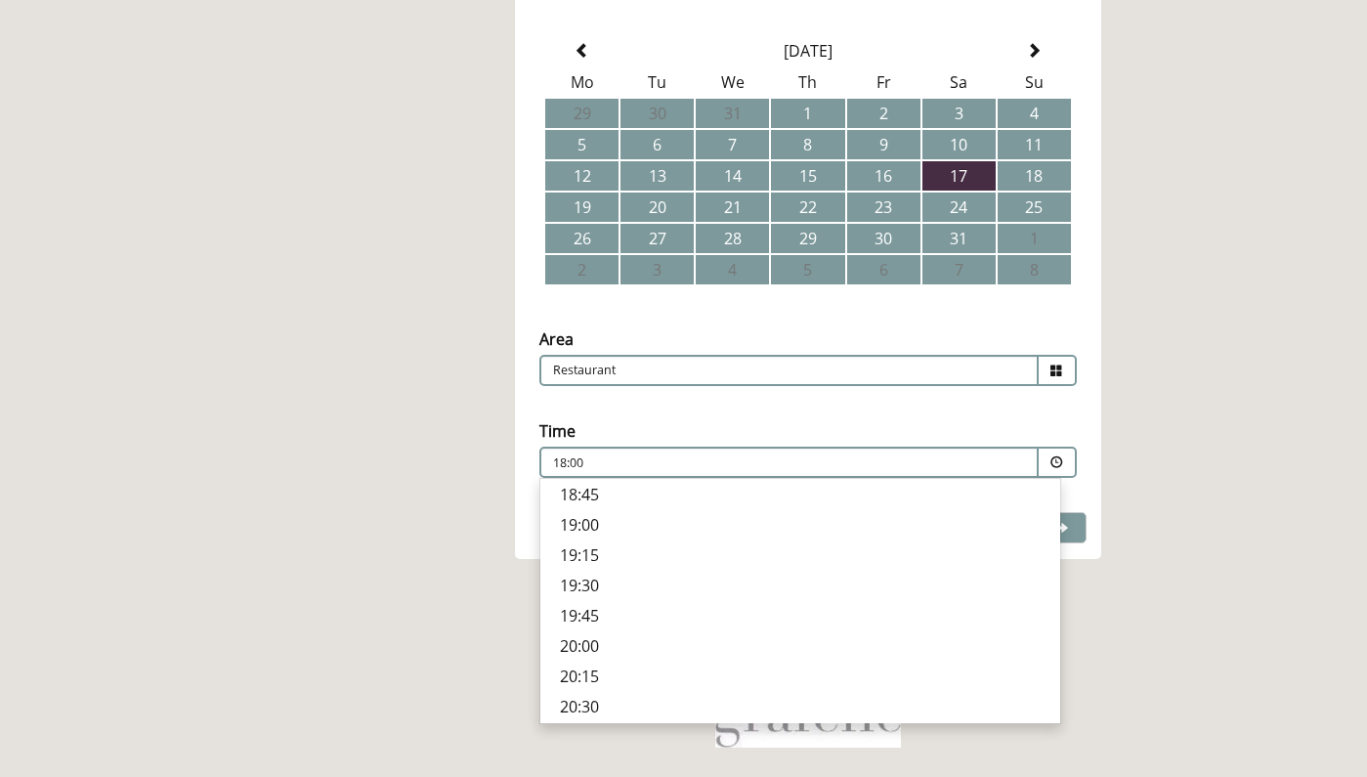
click at [610, 529] on p "19:00" at bounding box center [800, 524] width 481 height 21
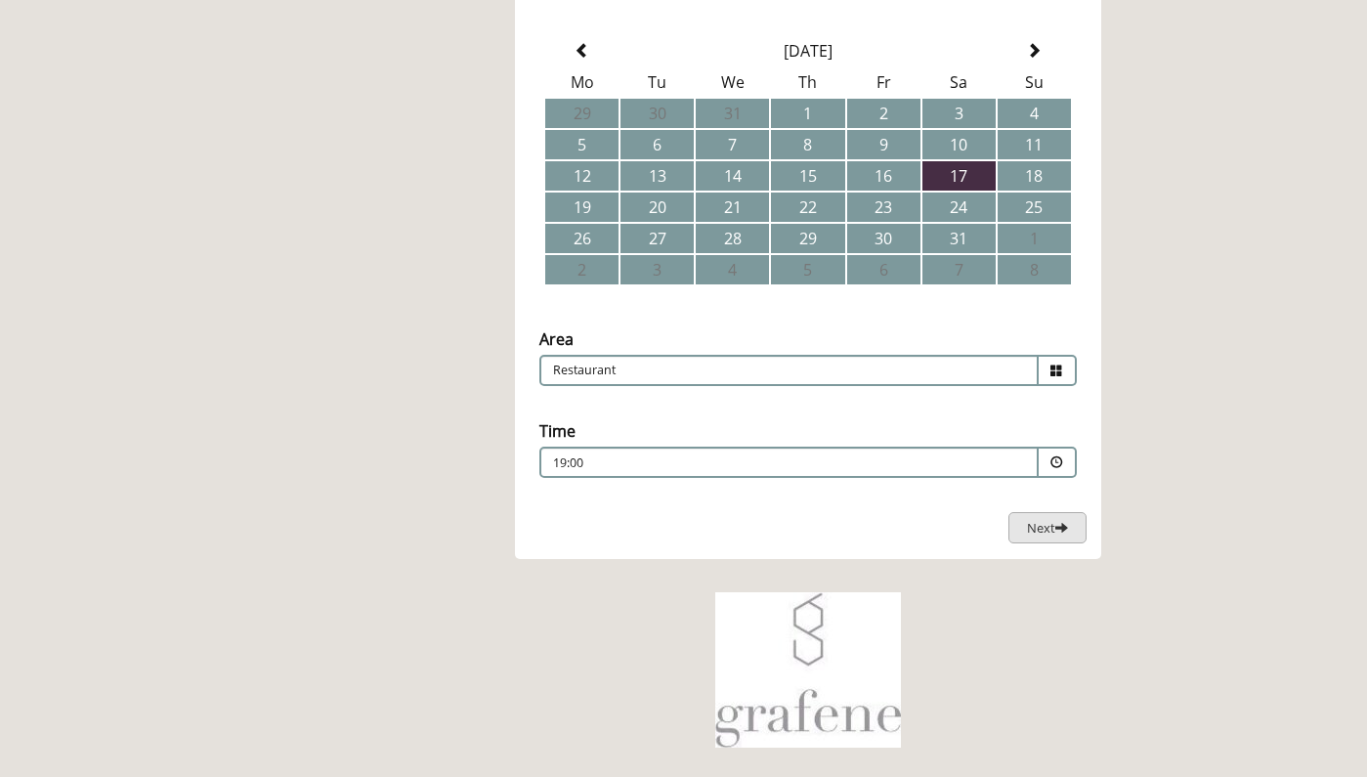
click at [1027, 533] on span "Next" at bounding box center [1047, 528] width 41 height 18
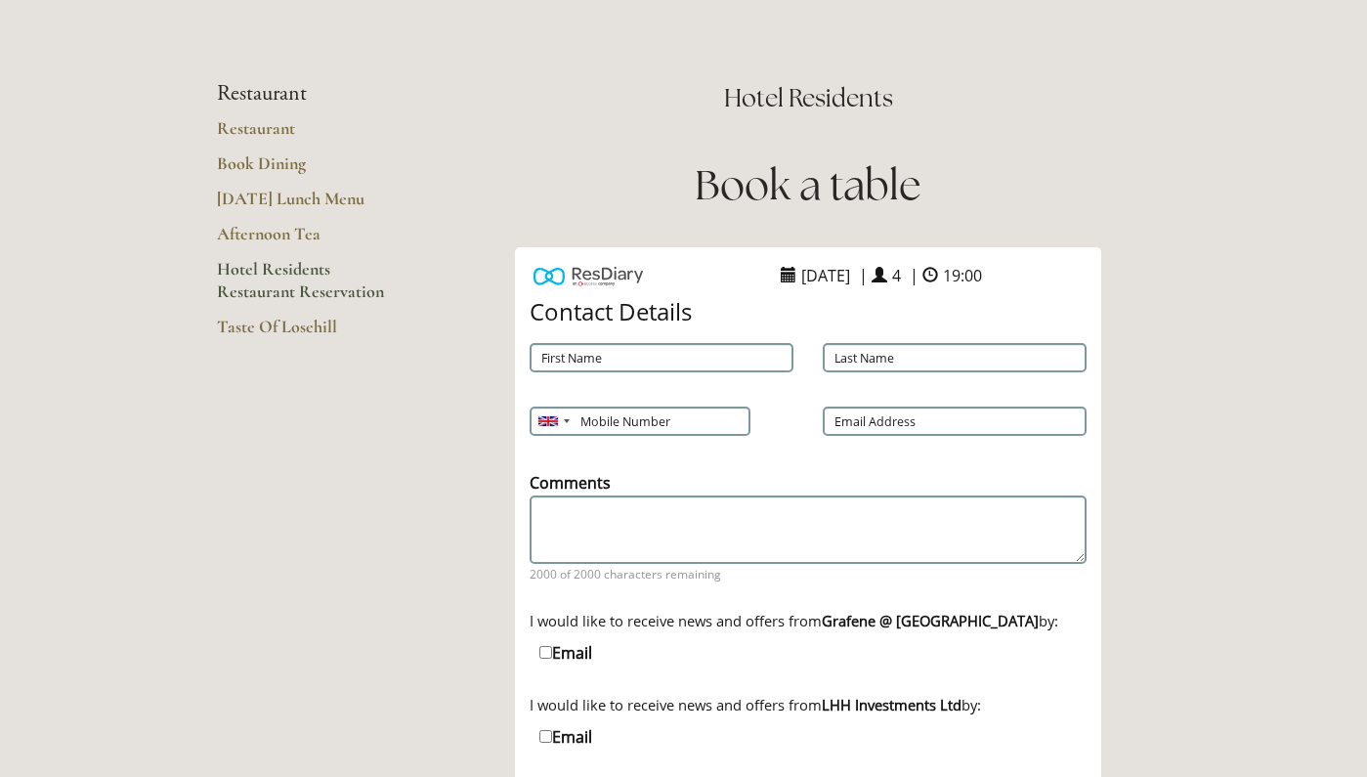
scroll to position [99, 0]
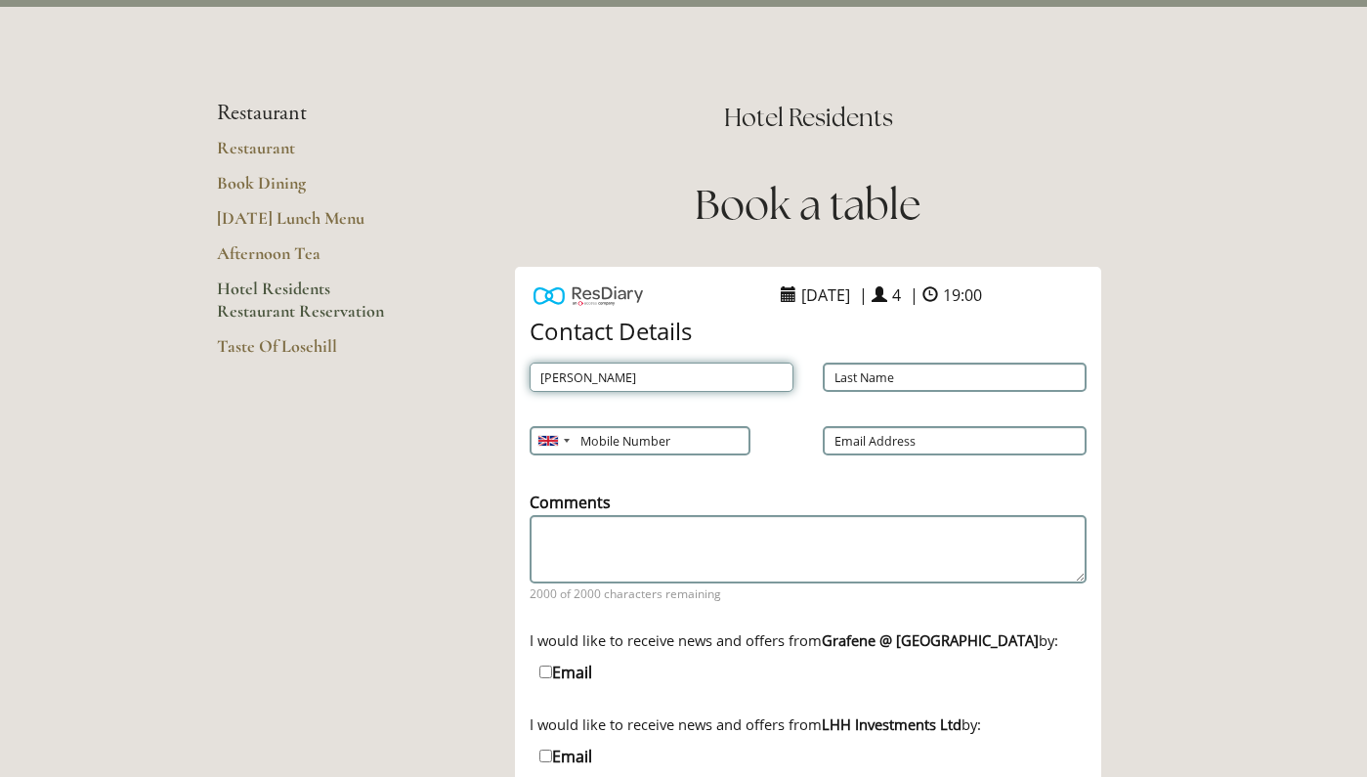
type input "Rachel"
type input "Morrow"
type input "7429481217"
type input "rachelmorrow94@hotmail.co.uk"
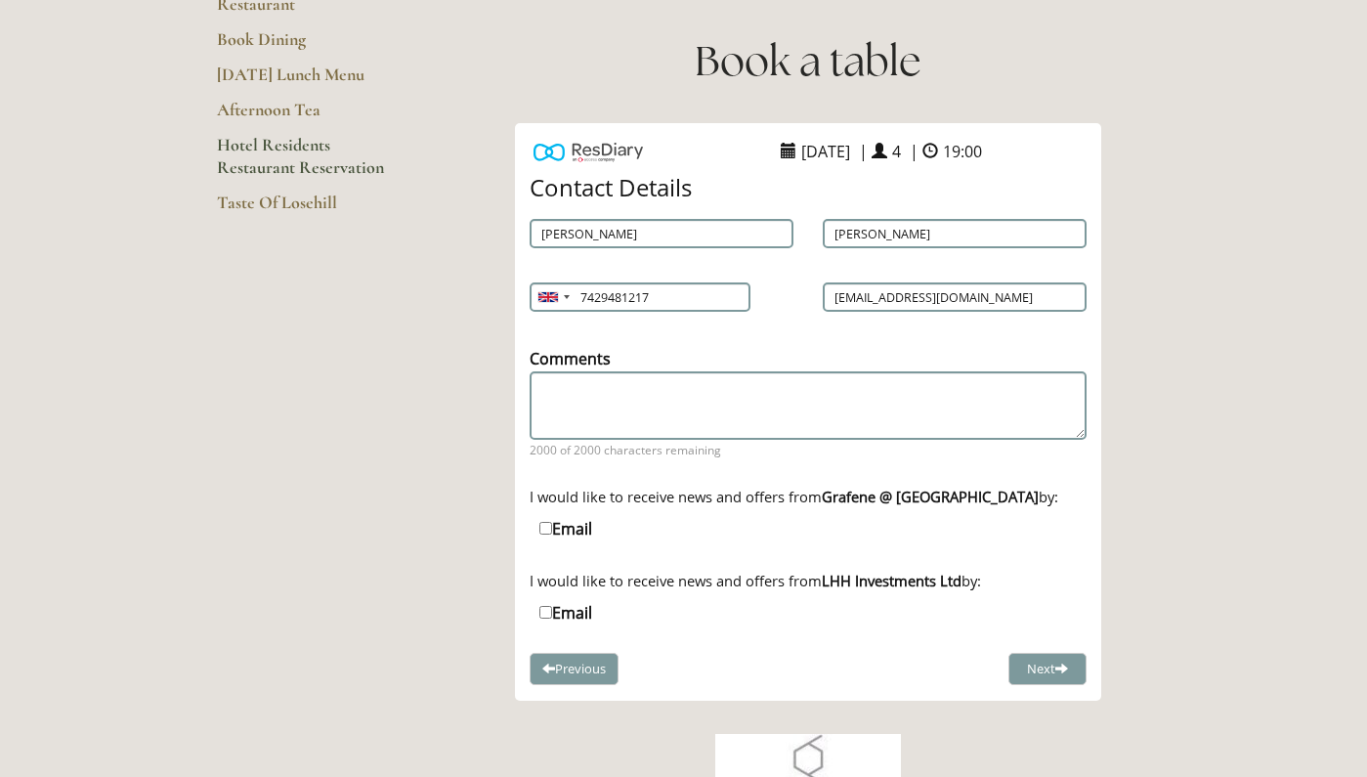
scroll to position [300, 0]
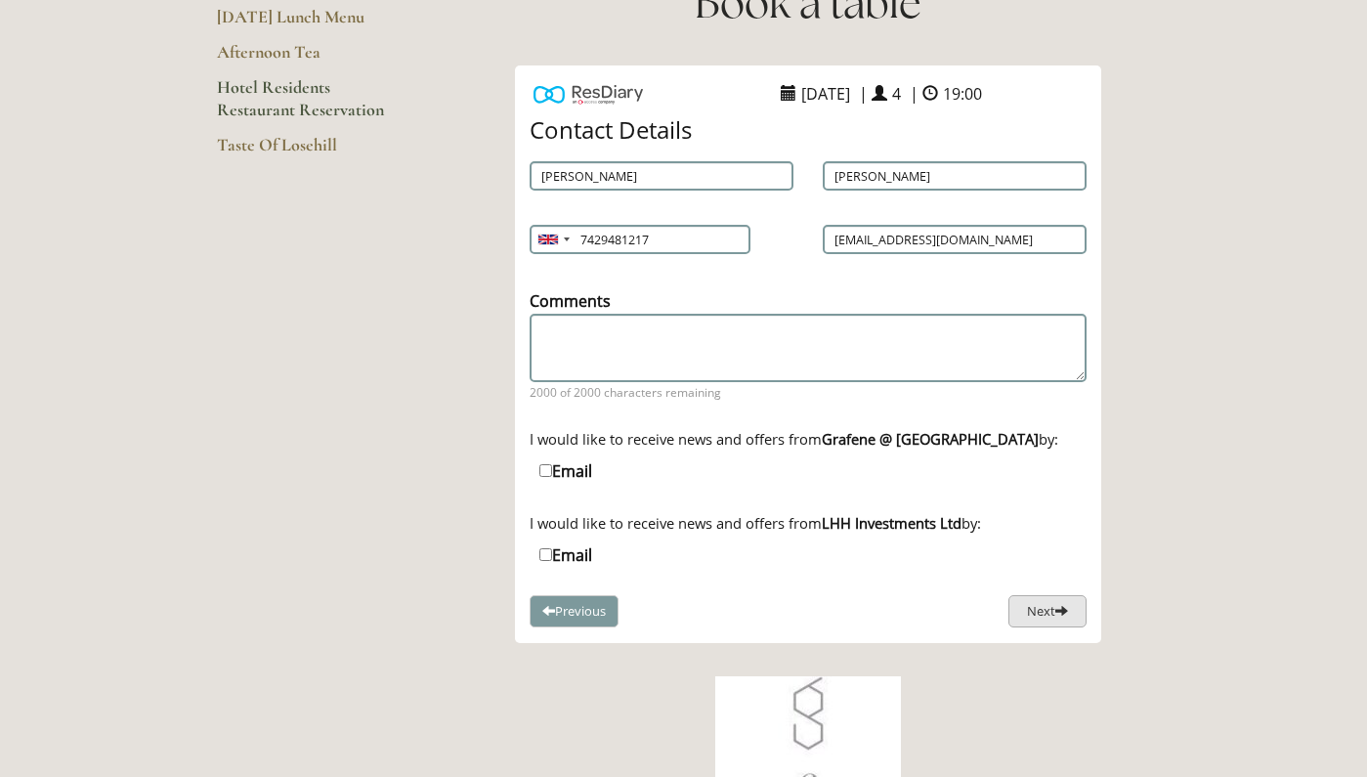
click at [1040, 607] on button "Next" at bounding box center [1047, 611] width 78 height 32
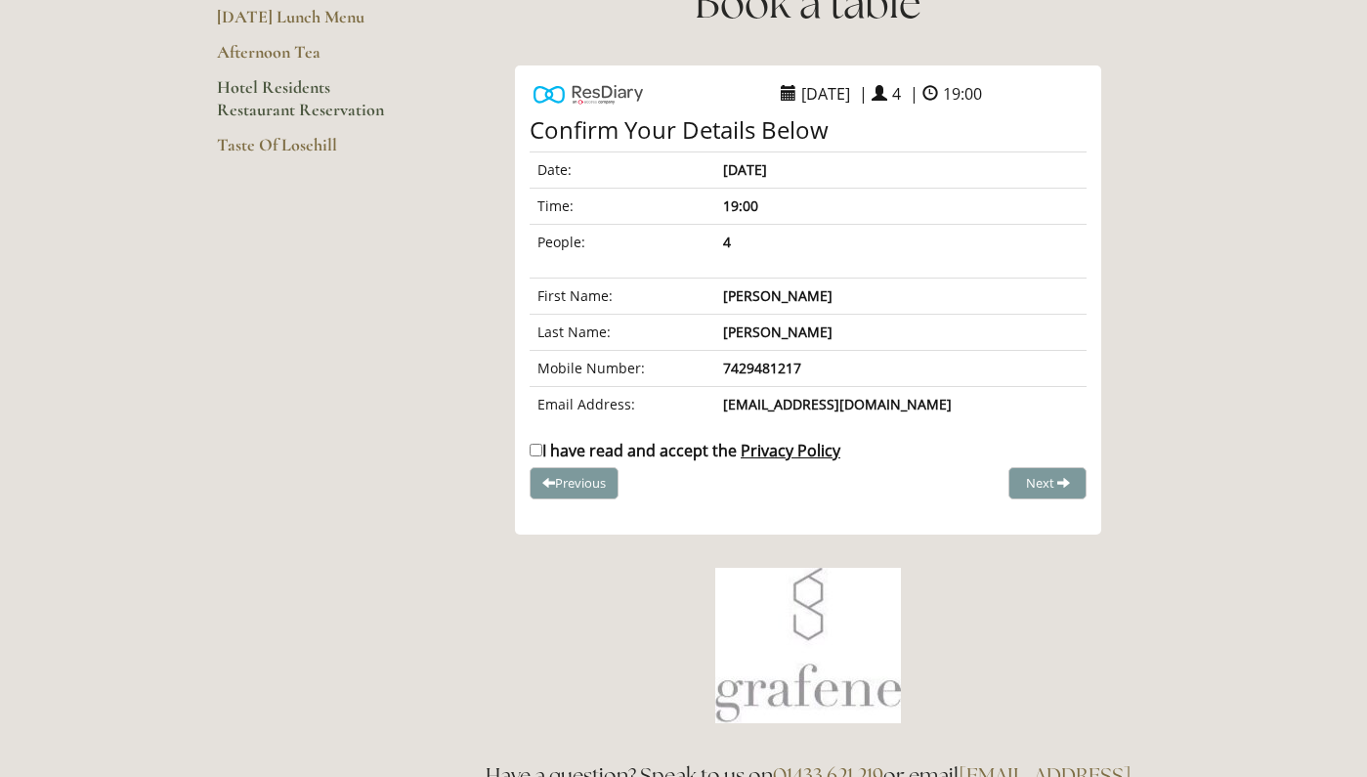
click at [649, 448] on label "I have read and accept the Privacy Policy" at bounding box center [685, 450] width 311 height 21
click at [542, 448] on input "I have read and accept the Privacy Policy" at bounding box center [536, 450] width 13 height 13
checkbox input "true"
click at [1069, 499] on div at bounding box center [808, 509] width 586 height 20
click at [1049, 483] on span "Complete Booking" at bounding box center [1004, 483] width 107 height 18
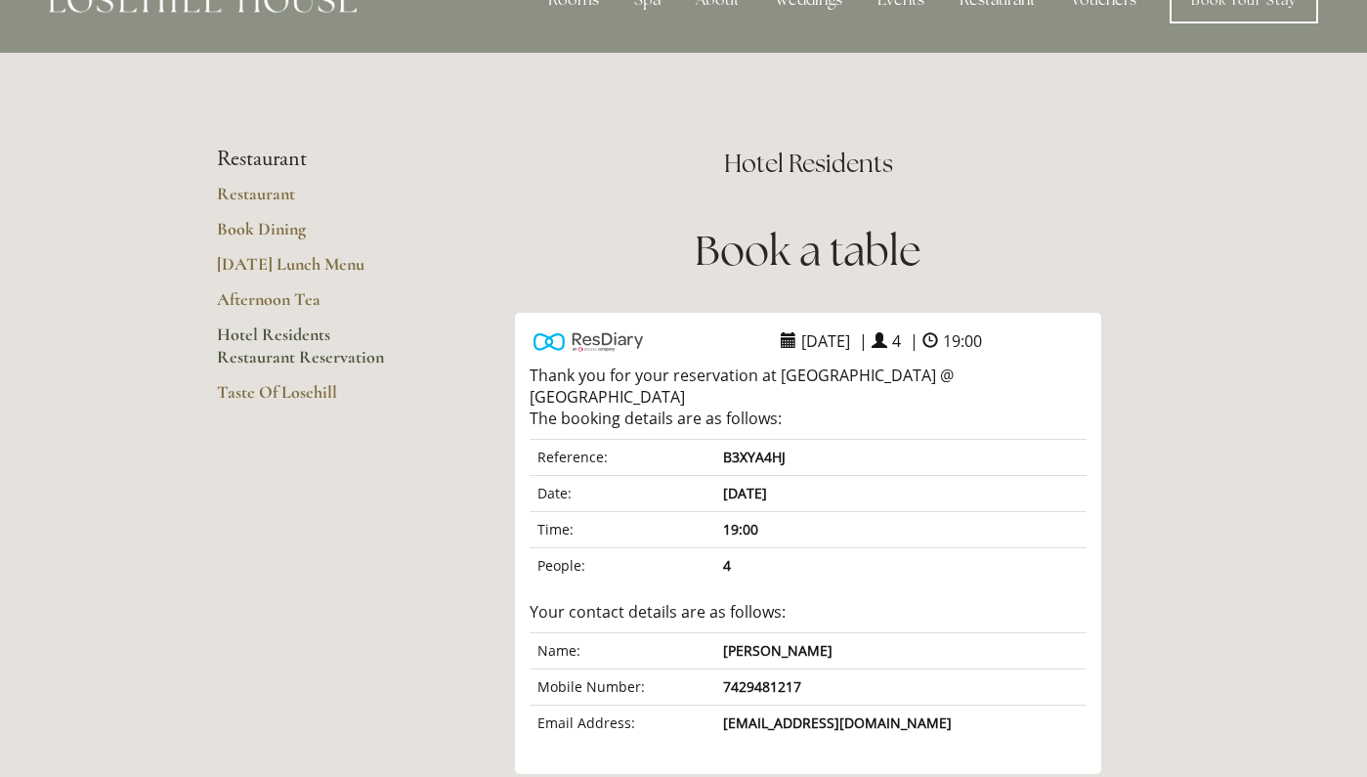
scroll to position [0, 0]
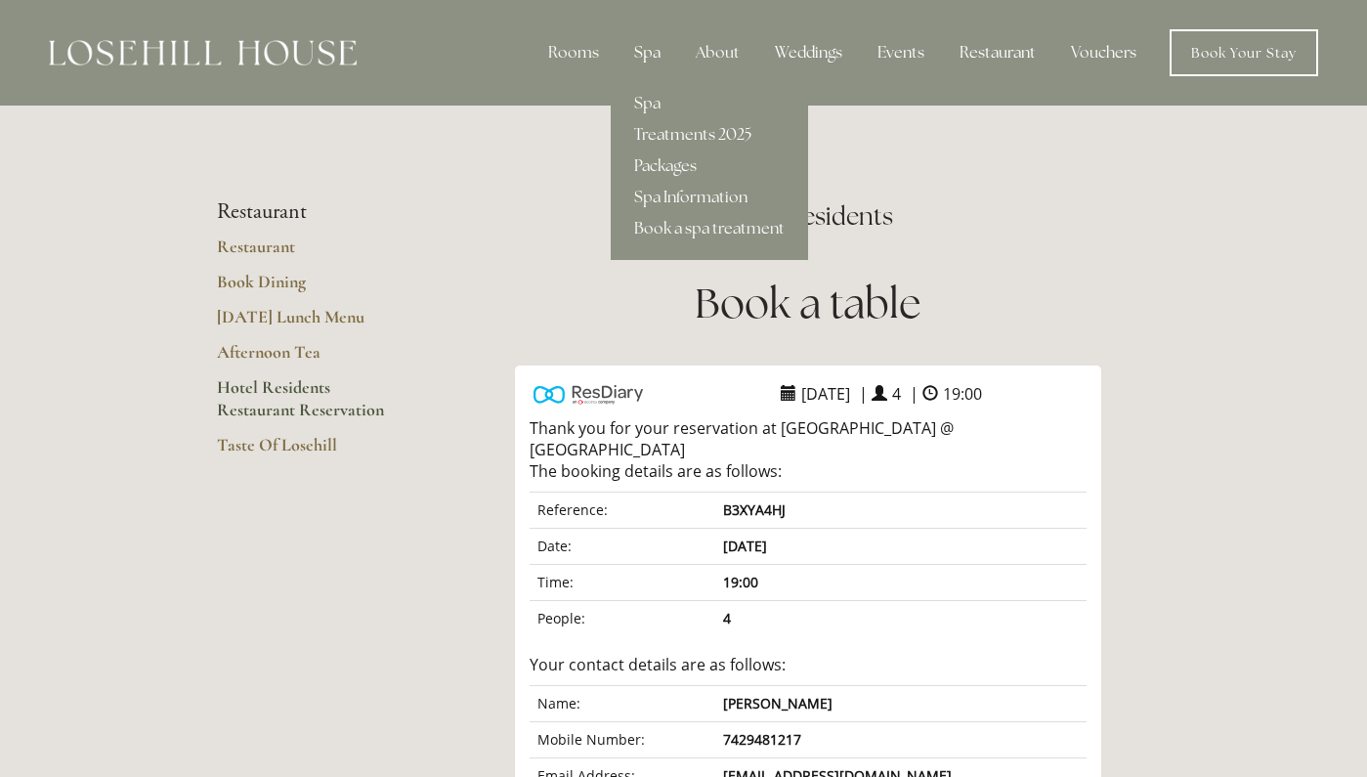
click at [651, 52] on div "Spa" at bounding box center [648, 52] width 58 height 39
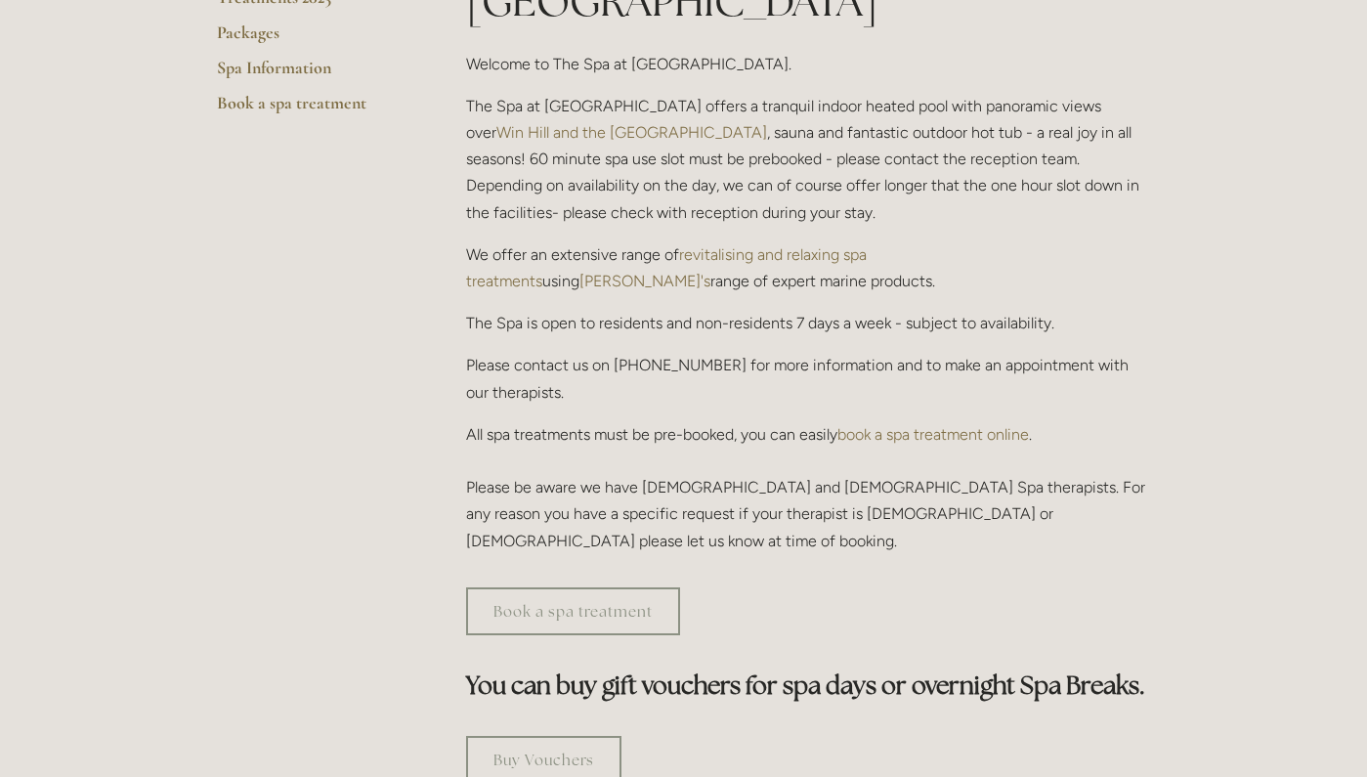
scroll to position [493, 0]
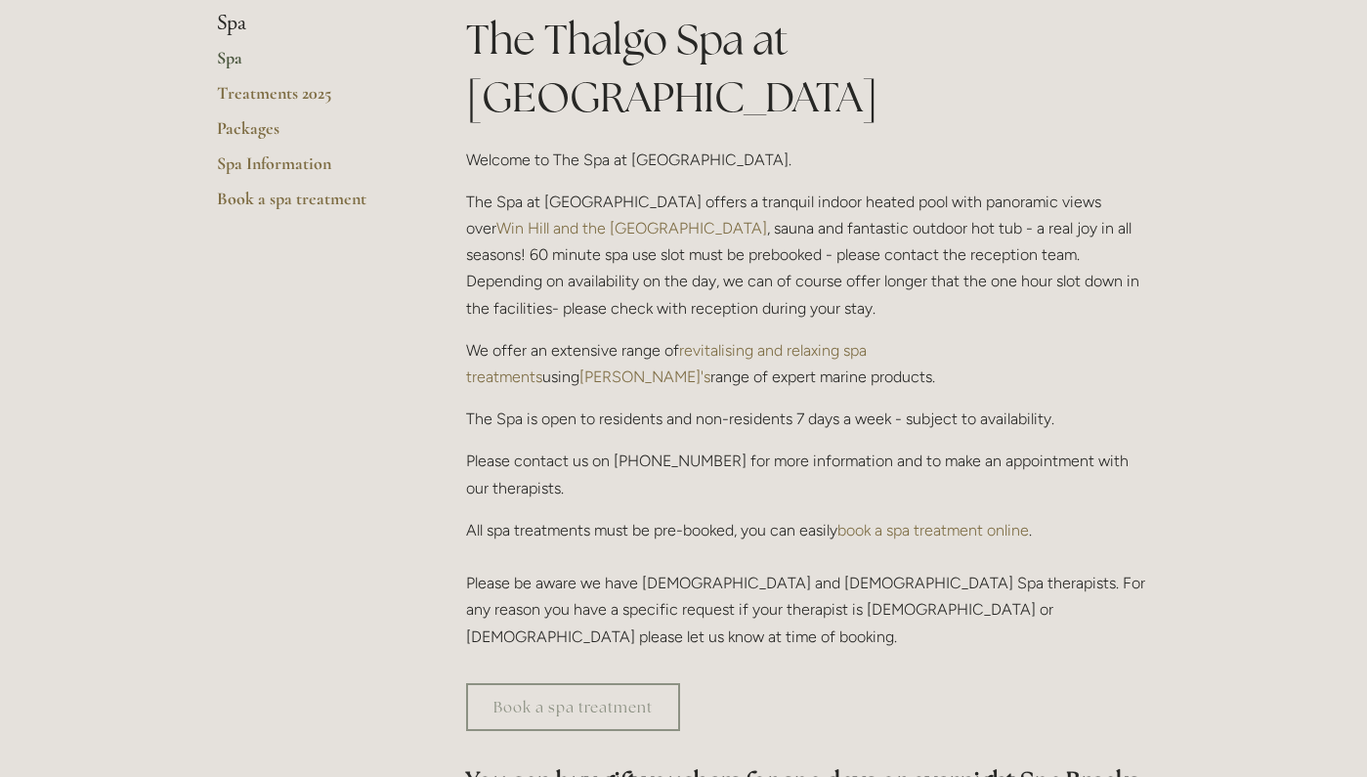
click at [938, 521] on link "book a spa treatment online" at bounding box center [933, 530] width 192 height 19
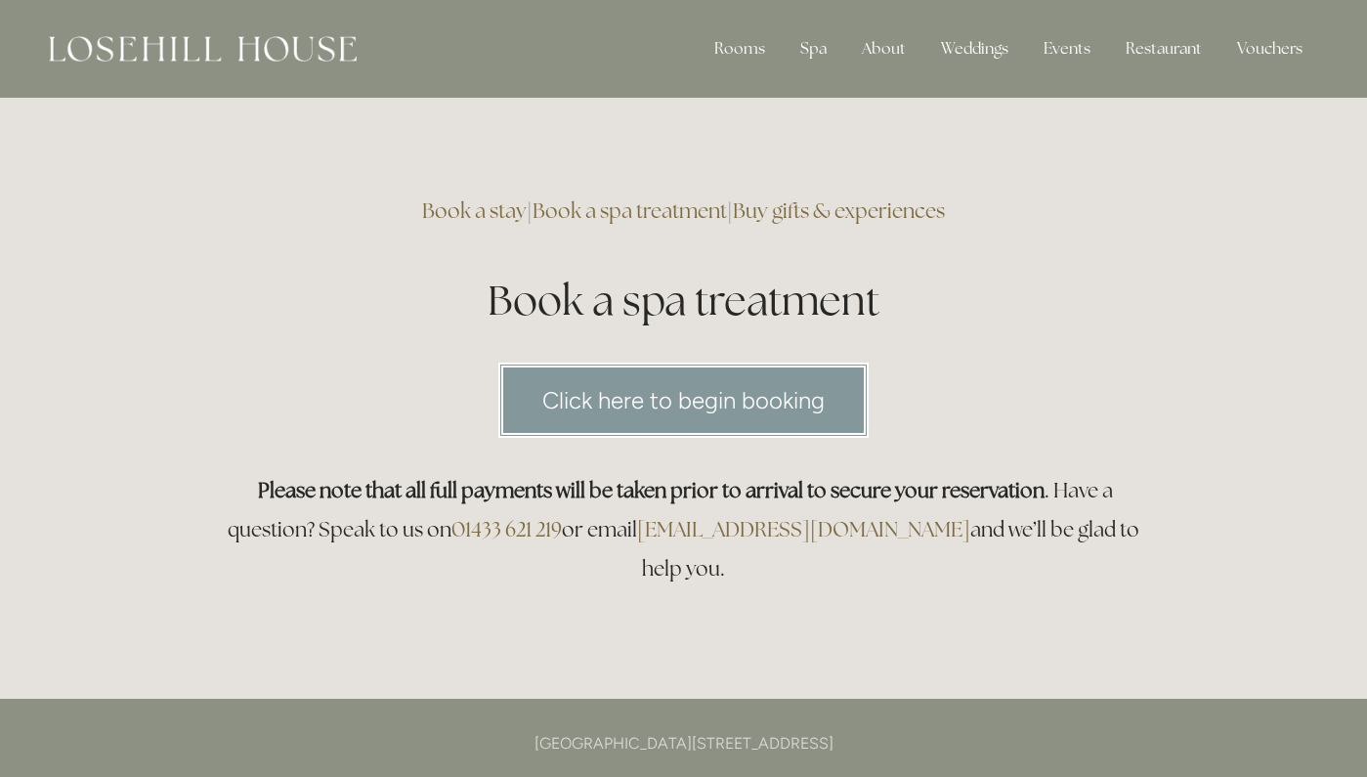
click at [663, 414] on link "Click here to begin booking" at bounding box center [683, 400] width 370 height 75
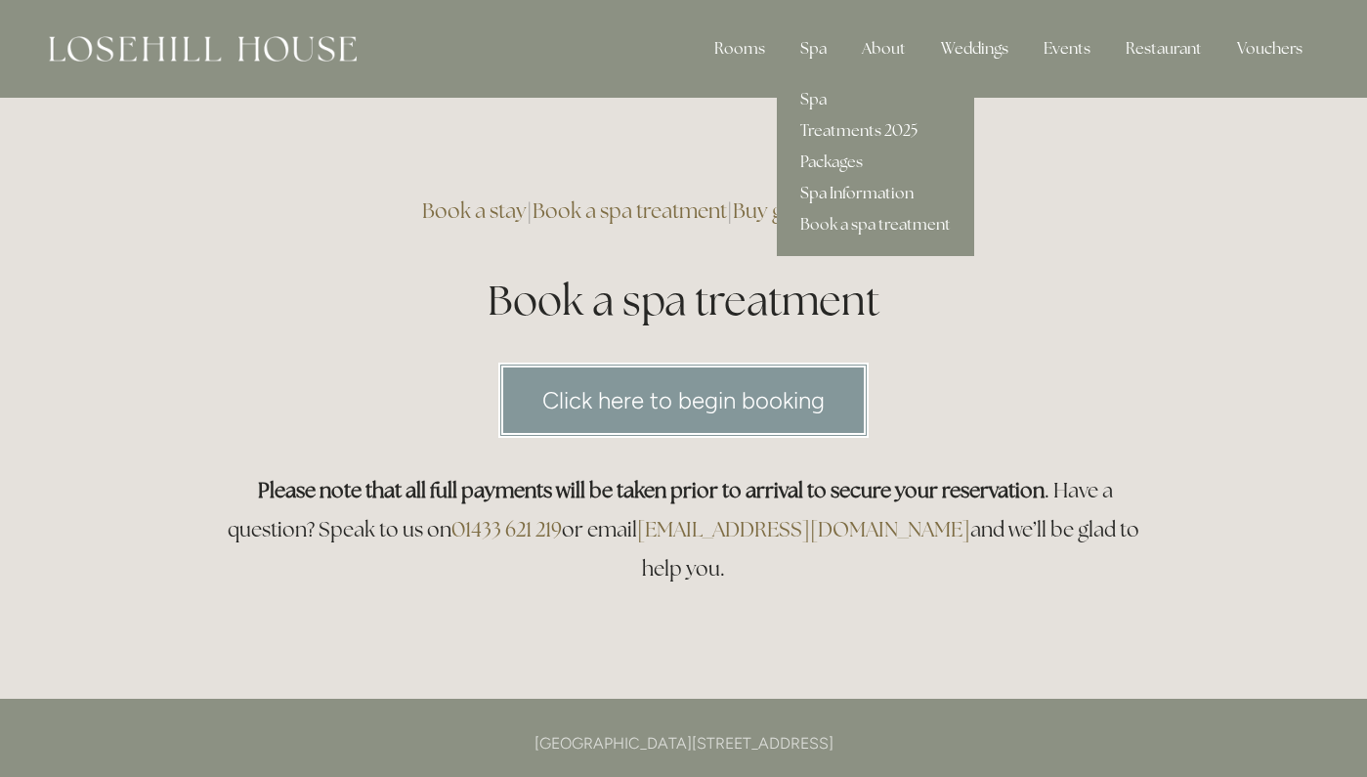
click at [832, 189] on link "Spa Information" at bounding box center [875, 193] width 197 height 31
